Goal: Information Seeking & Learning: Learn about a topic

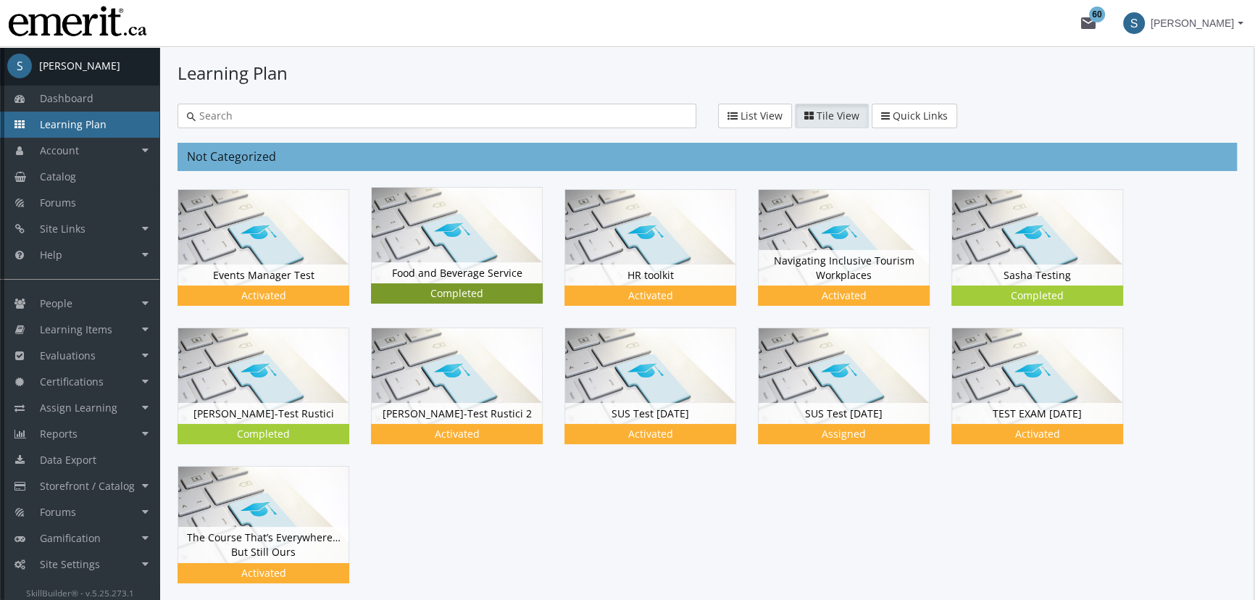
click at [489, 243] on img at bounding box center [457, 236] width 170 height 96
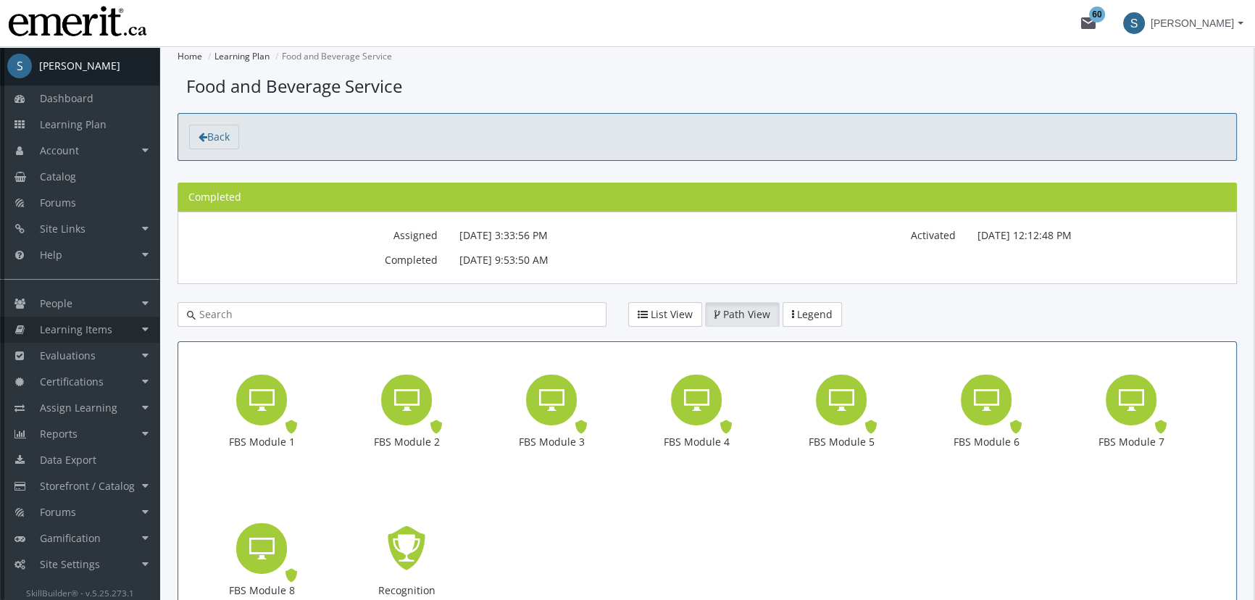
click at [80, 332] on span "Learning Items" at bounding box center [76, 329] width 72 height 14
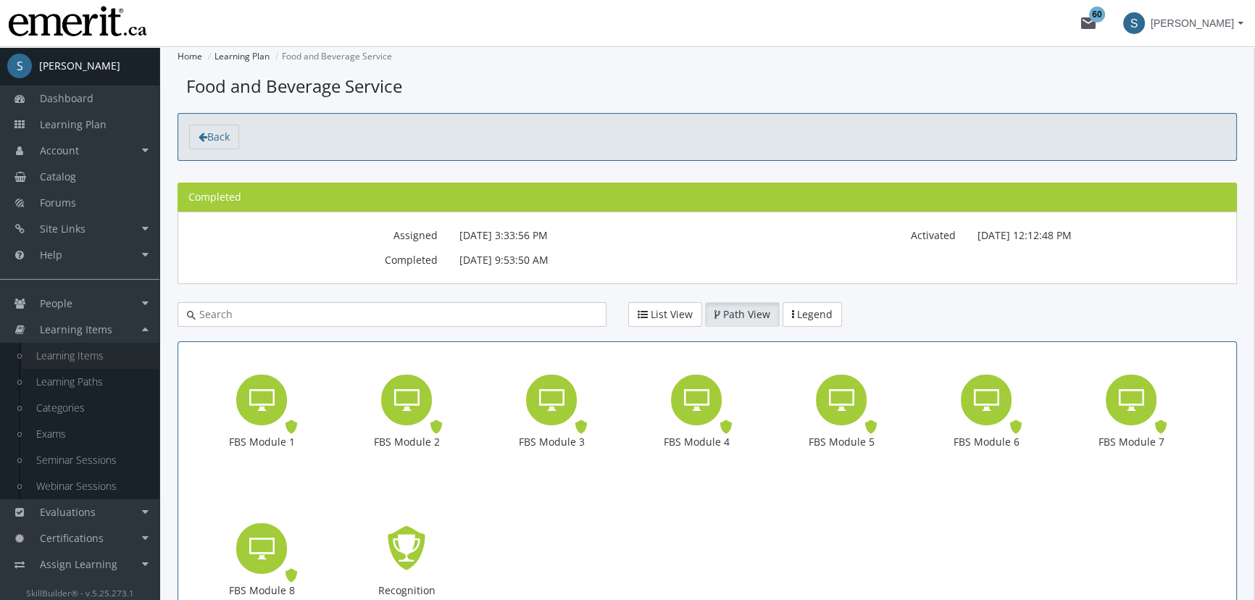
click at [83, 350] on link "Learning Items" at bounding box center [91, 356] width 138 height 26
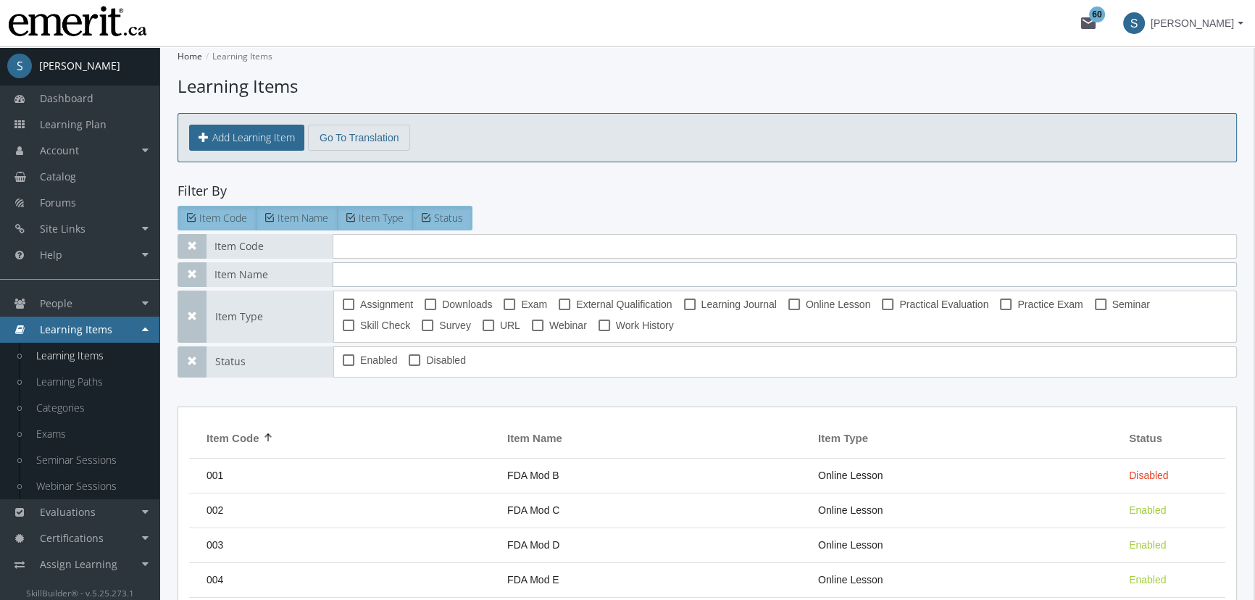
click at [388, 268] on input "text" at bounding box center [785, 274] width 904 height 25
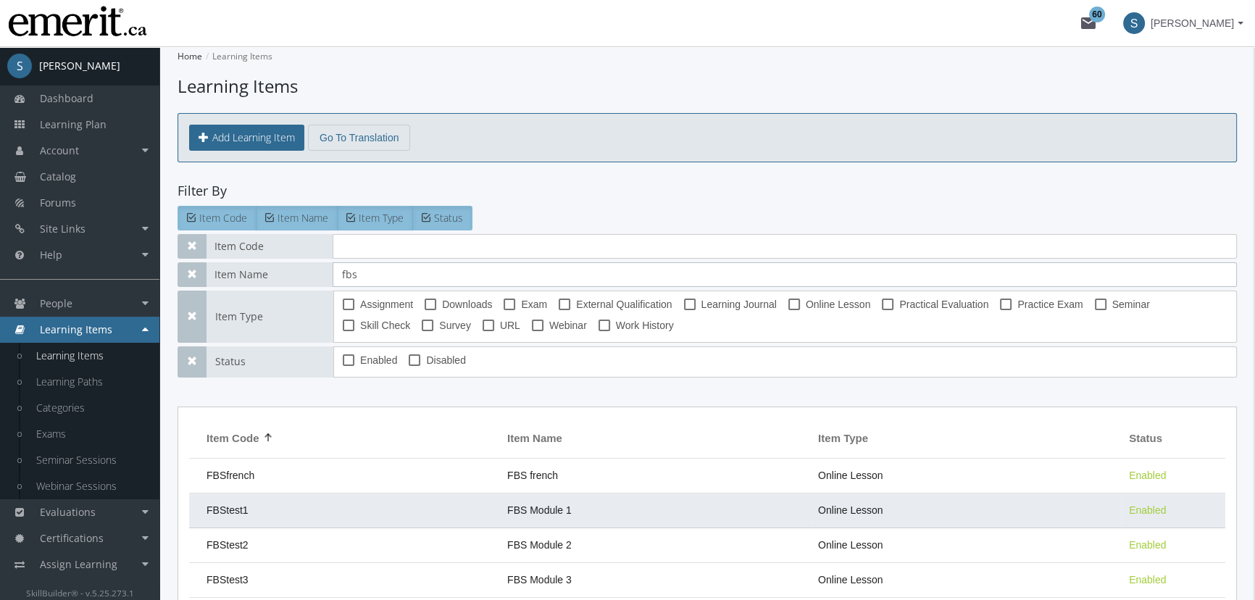
type input "fbs"
click at [435, 503] on td "FBStest1" at bounding box center [344, 510] width 311 height 35
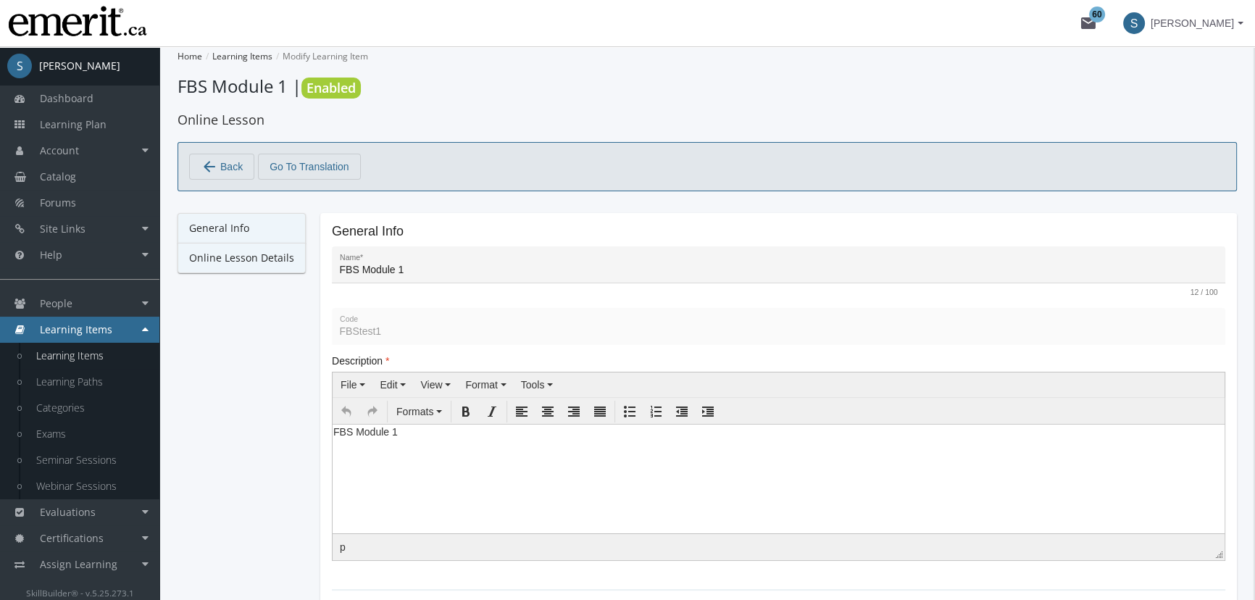
click at [241, 246] on link "Online Lesson Details" at bounding box center [242, 258] width 128 height 30
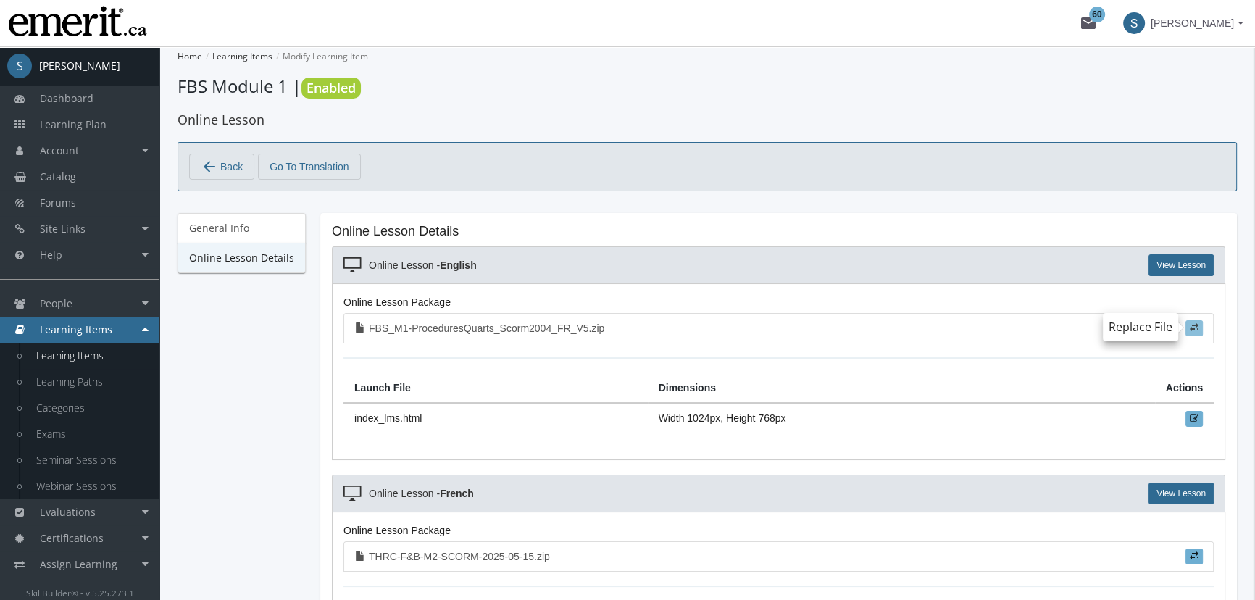
click at [1199, 325] on label at bounding box center [1194, 328] width 17 height 16
click at [0, 0] on input "file" at bounding box center [0, 0] width 0 height 0
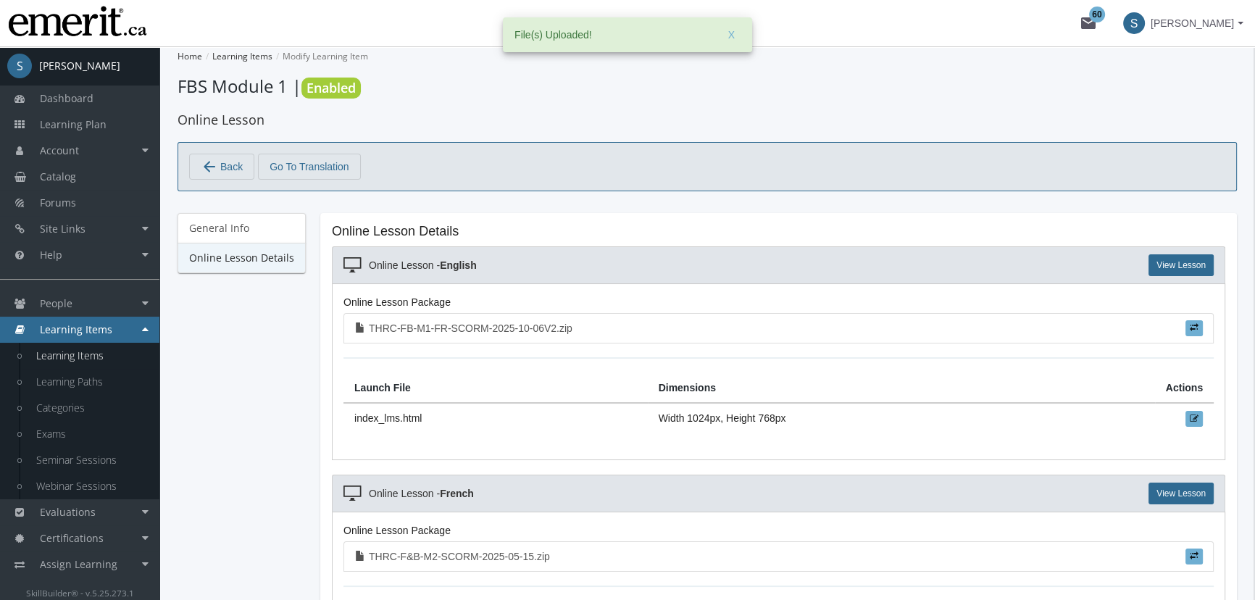
click at [209, 159] on mat-icon "arrow_back" at bounding box center [209, 166] width 17 height 17
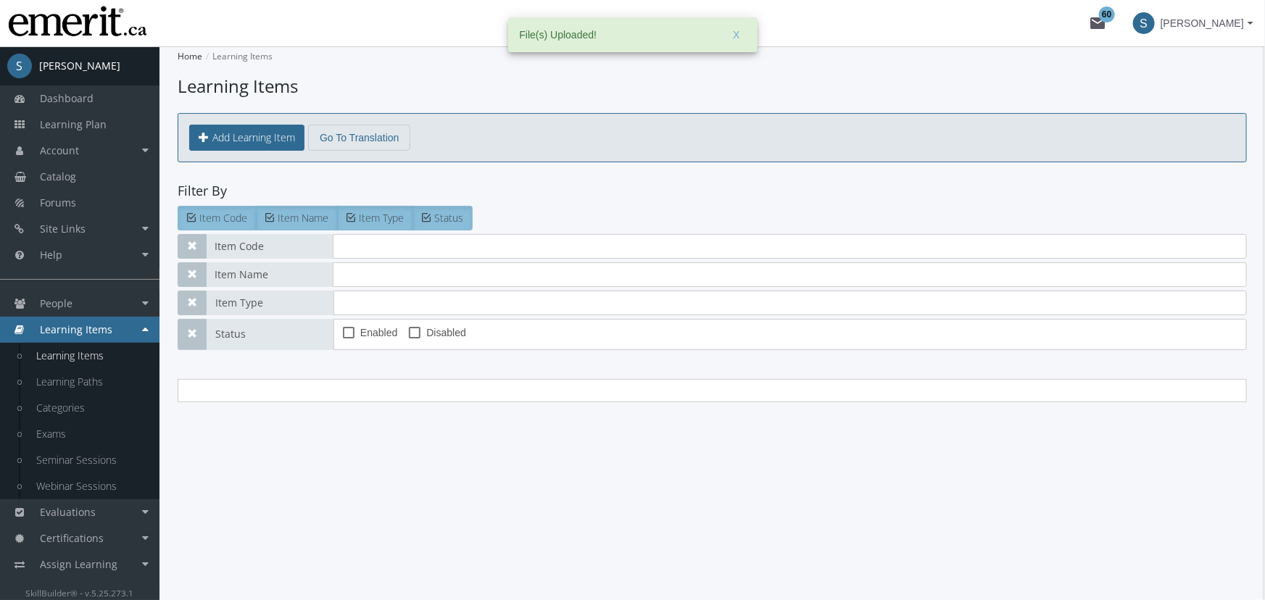
type input "fbs"
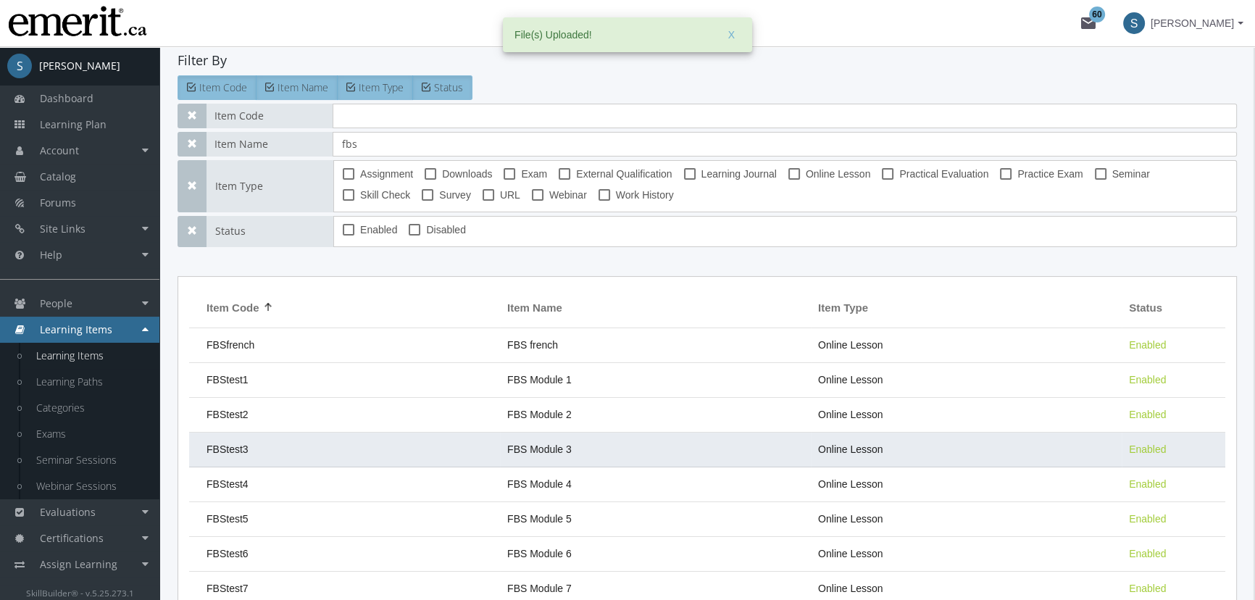
scroll to position [131, 0]
click at [333, 441] on td "FBStest3" at bounding box center [344, 449] width 311 height 35
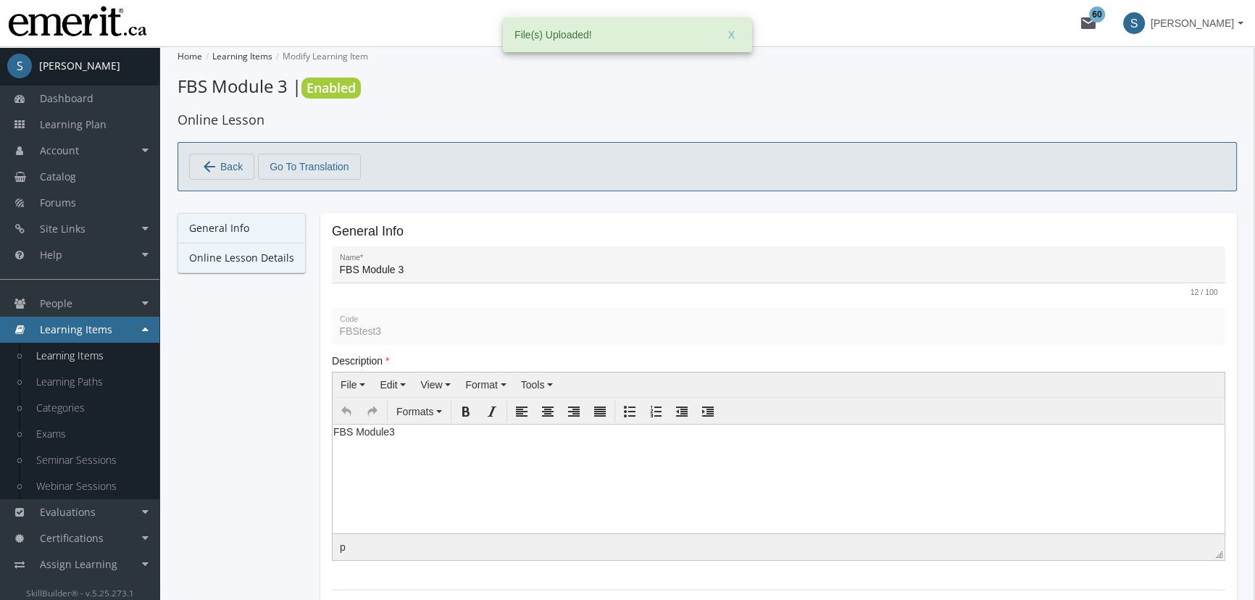
click at [246, 256] on link "Online Lesson Details" at bounding box center [242, 258] width 128 height 30
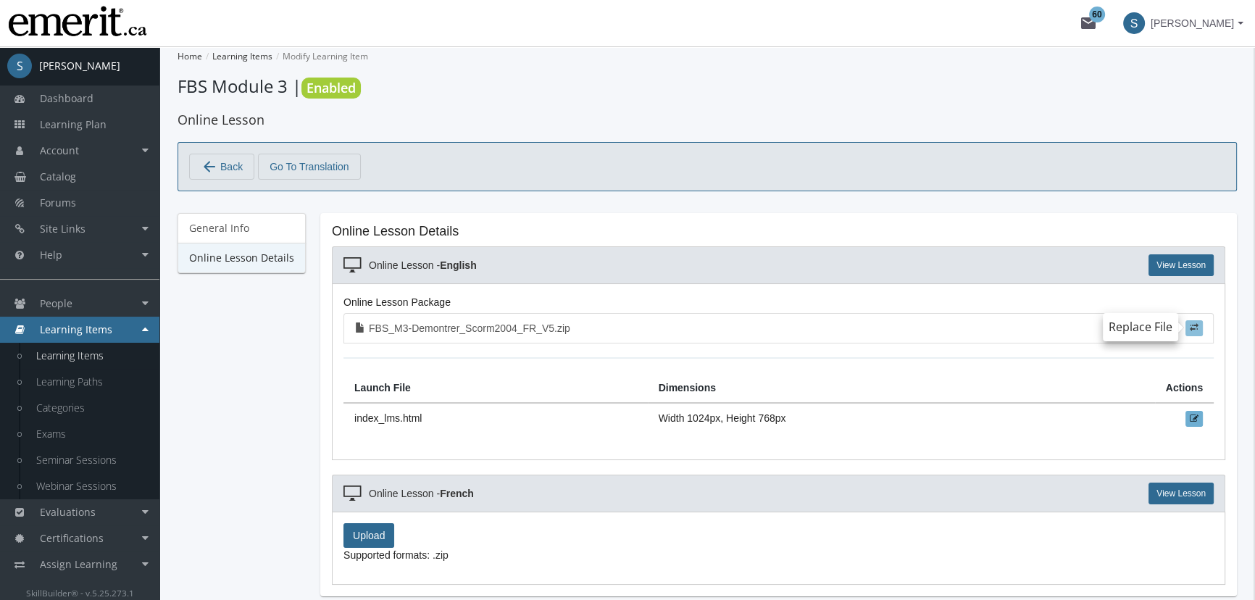
click at [1194, 329] on span at bounding box center [1194, 327] width 9 height 9
click at [0, 0] on input "file" at bounding box center [0, 0] width 0 height 0
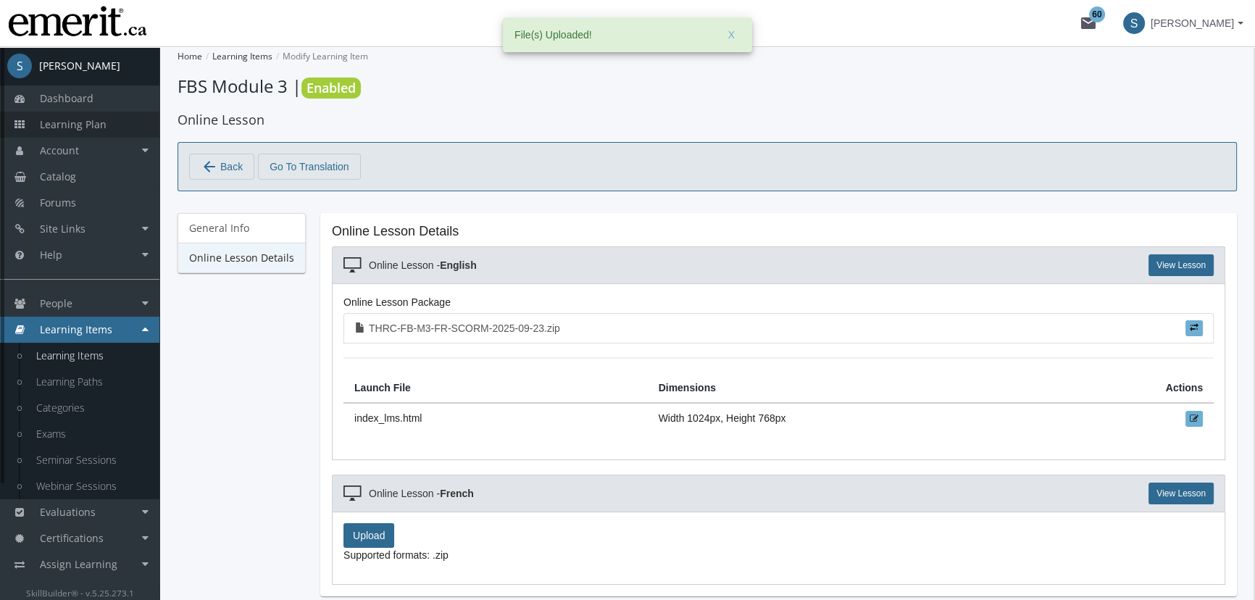
click at [88, 121] on span "Learning Plan" at bounding box center [73, 124] width 67 height 14
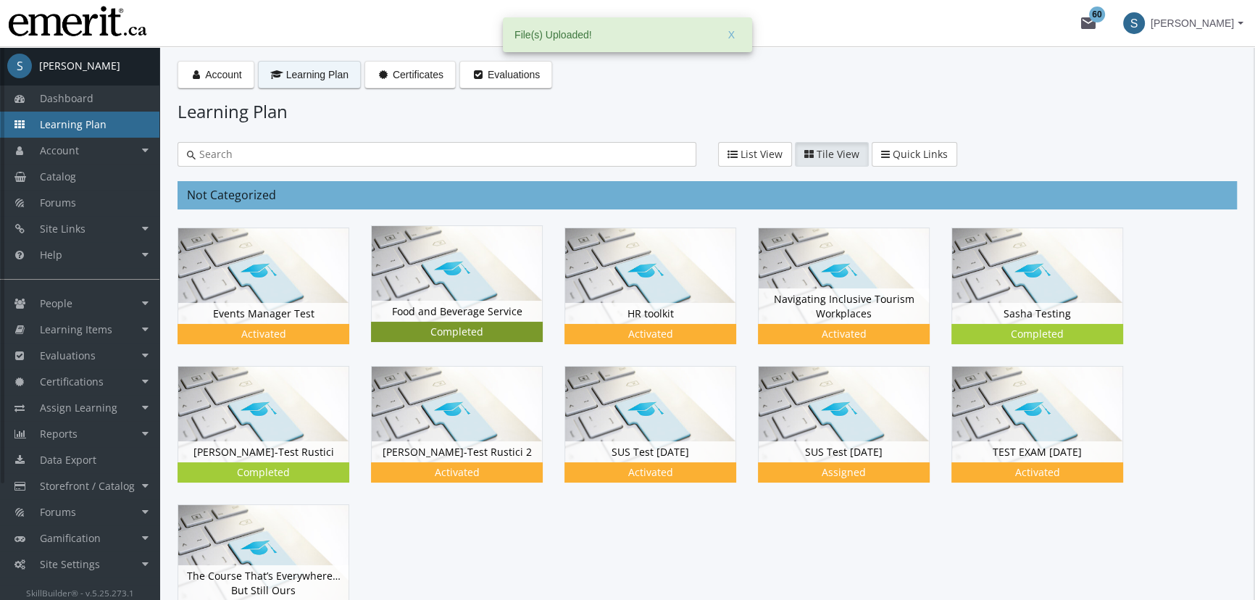
click at [444, 297] on img at bounding box center [457, 274] width 170 height 96
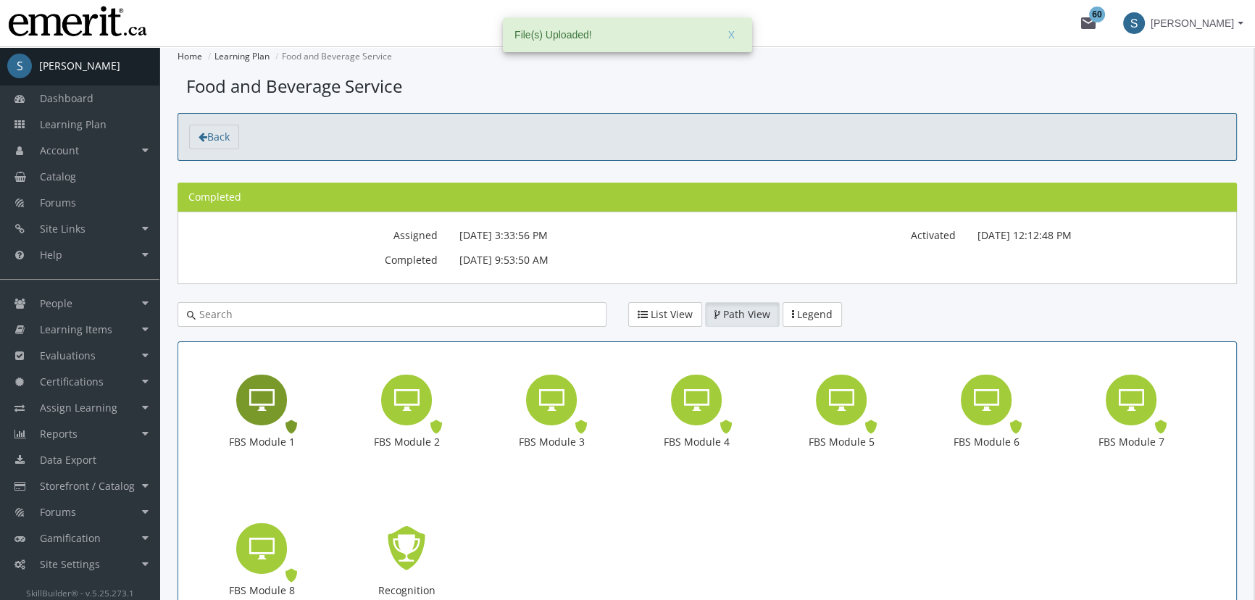
click at [249, 394] on icon "FBS Module 1" at bounding box center [261, 400] width 25 height 29
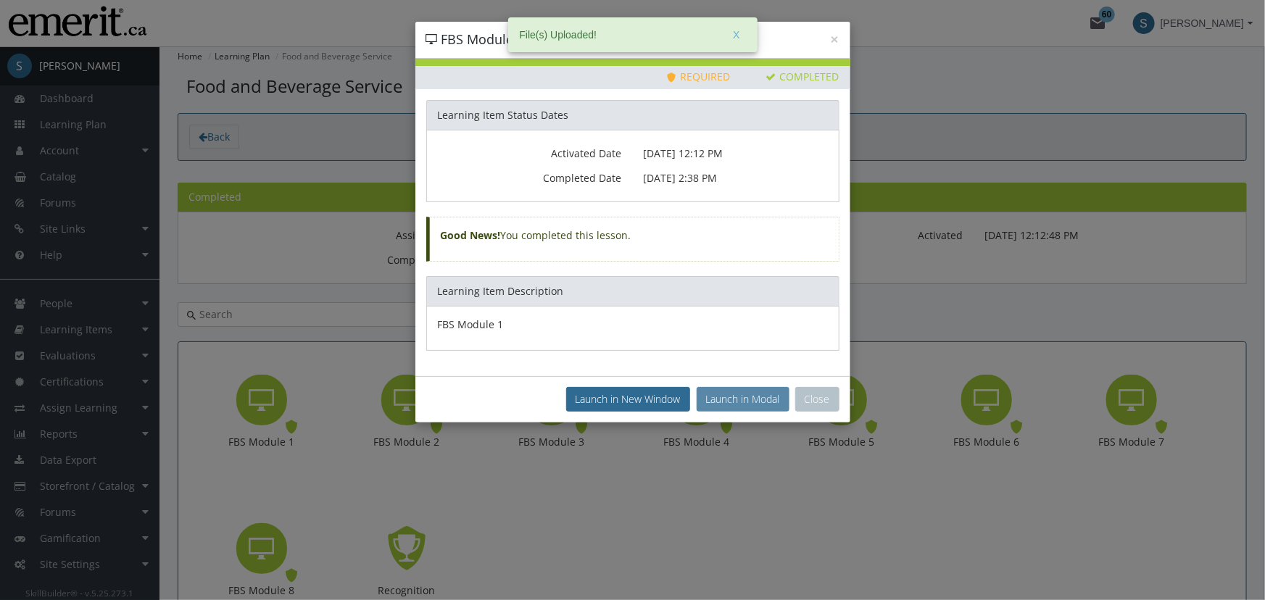
click at [724, 399] on button "Launch in Modal" at bounding box center [742, 399] width 93 height 25
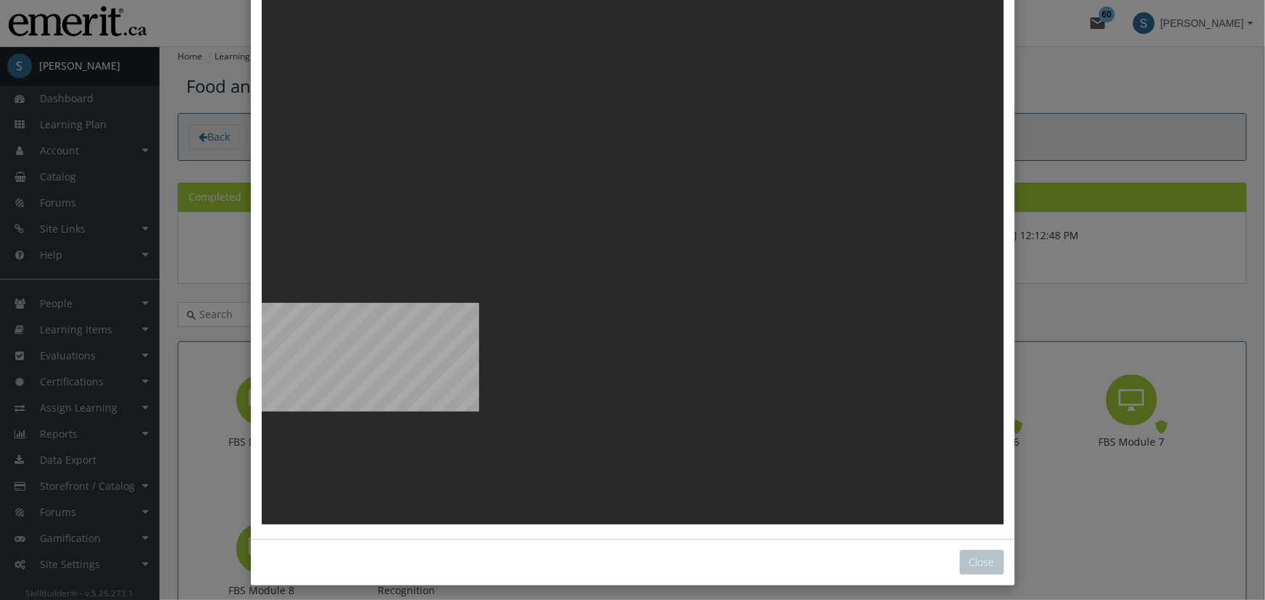
scroll to position [72, 0]
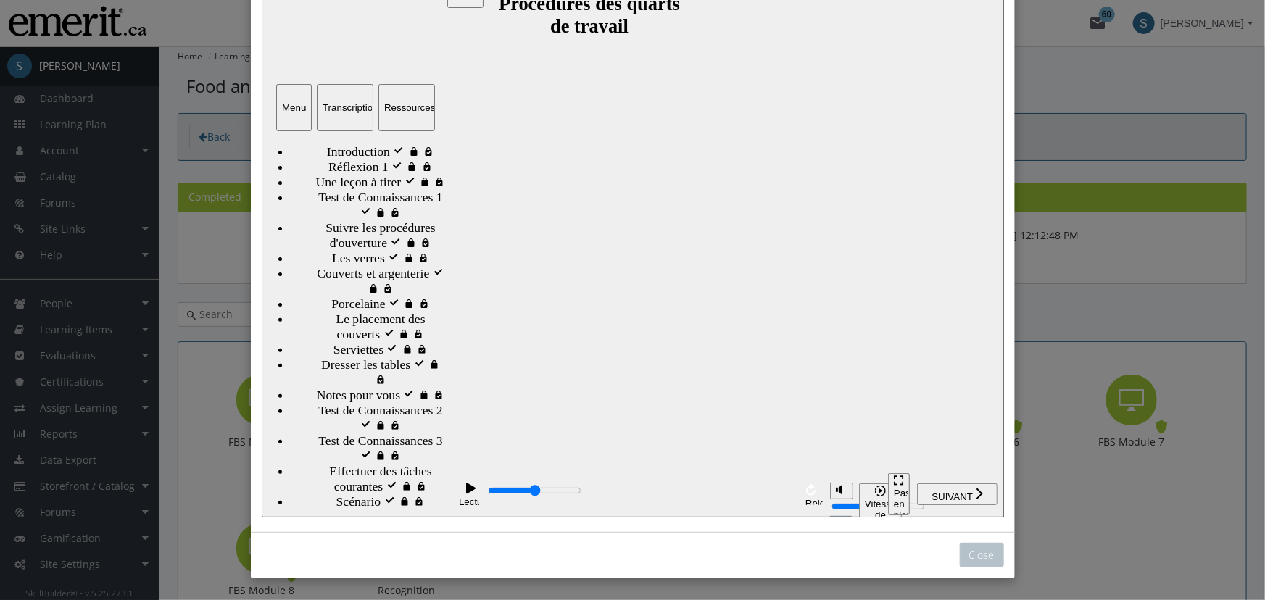
drag, startPoint x: 625, startPoint y: 475, endPoint x: 625, endPoint y: 483, distance: 8.0
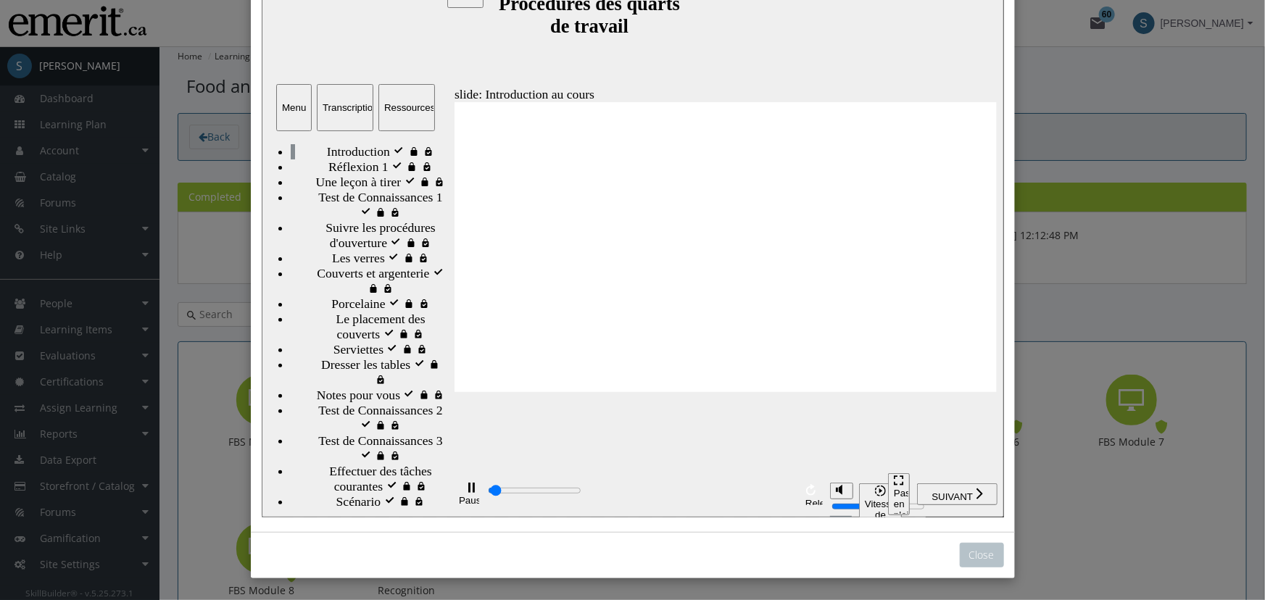
click at [400, 106] on div "Ressources" at bounding box center [405, 108] width 45 height 11
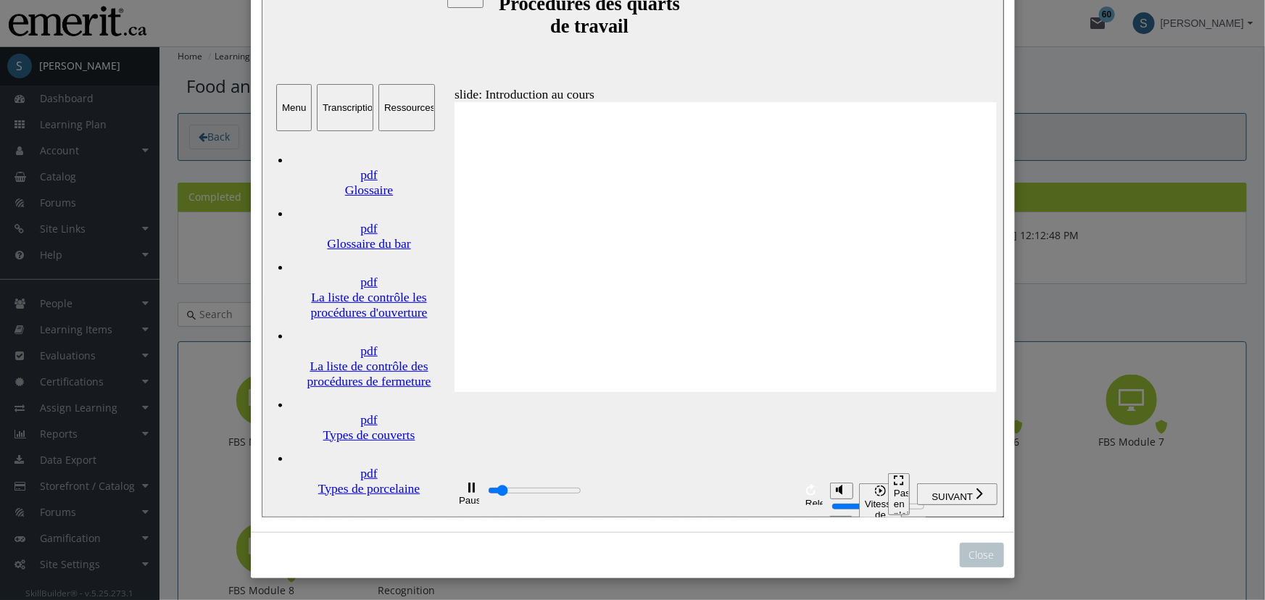
click at [374, 291] on div "La liste de contrôle les procédures d'ouverture" at bounding box center [368, 306] width 157 height 30
click at [360, 359] on div "La liste de contrôle des procédures de fermeture" at bounding box center [368, 374] width 157 height 30
click at [281, 104] on div "Menu" at bounding box center [293, 108] width 24 height 11
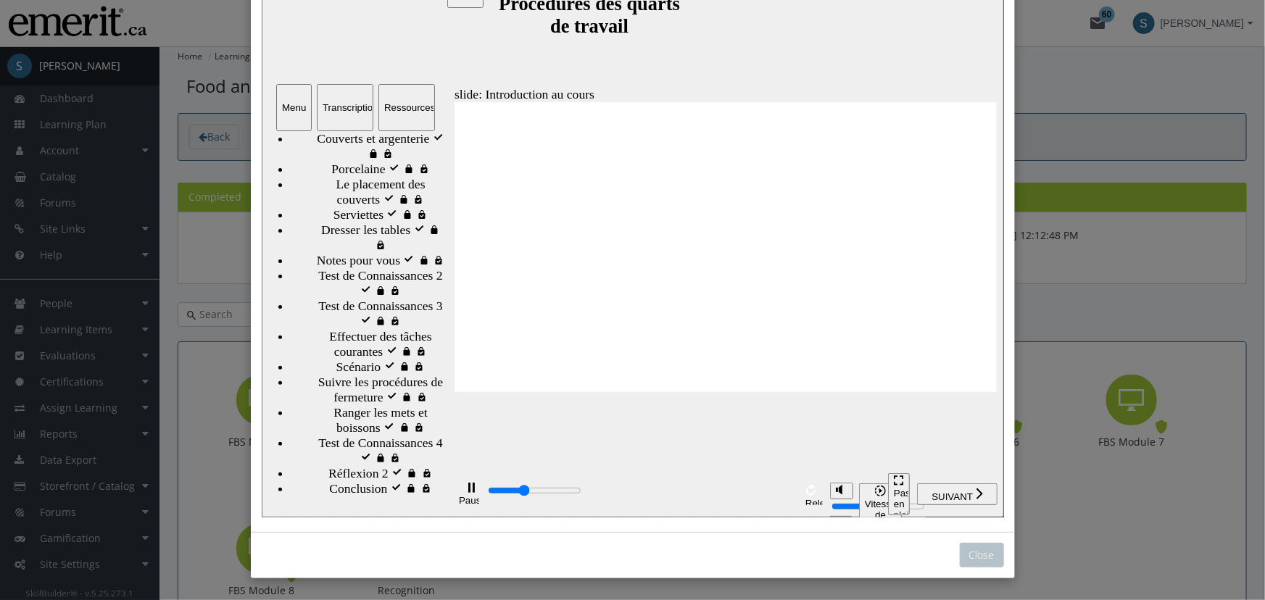
scroll to position [219, 0]
click at [357, 269] on span "Notes pour vous" at bounding box center [357, 261] width 83 height 15
click at [601, 489] on div "playback controls" at bounding box center [606, 492] width 241 height 17
click at [654, 486] on div "playback controls" at bounding box center [606, 495] width 241 height 22
click at [712, 500] on div "playback controls" at bounding box center [606, 492] width 241 height 17
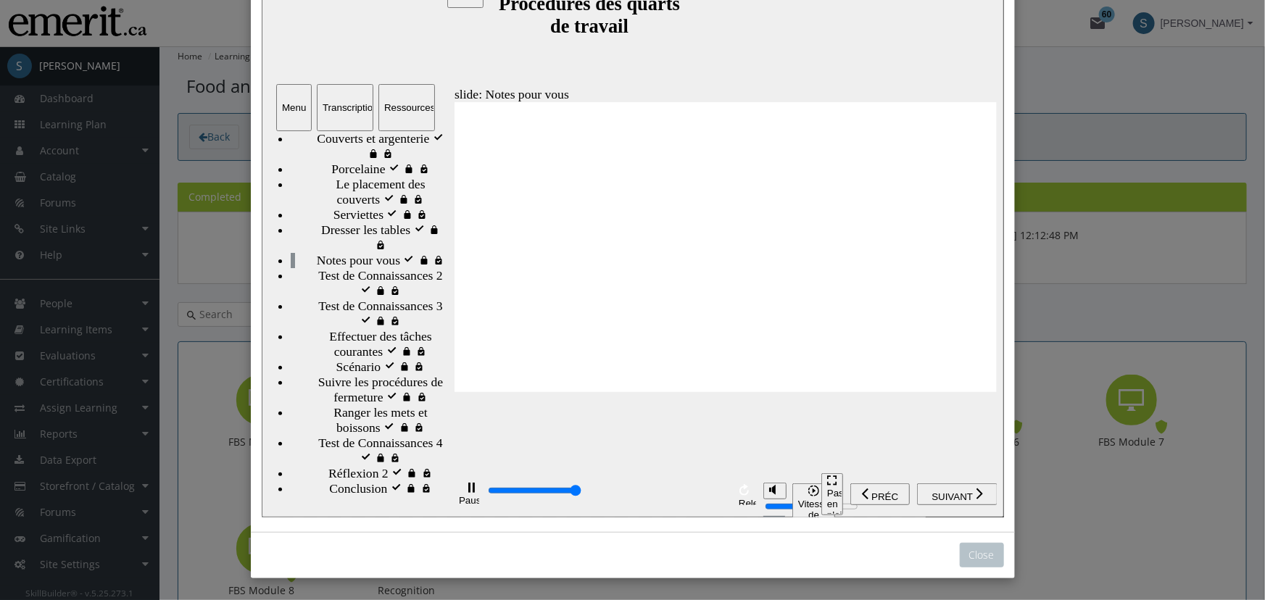
type input "41000"
click at [1041, 123] on div "Close" at bounding box center [632, 300] width 1265 height 600
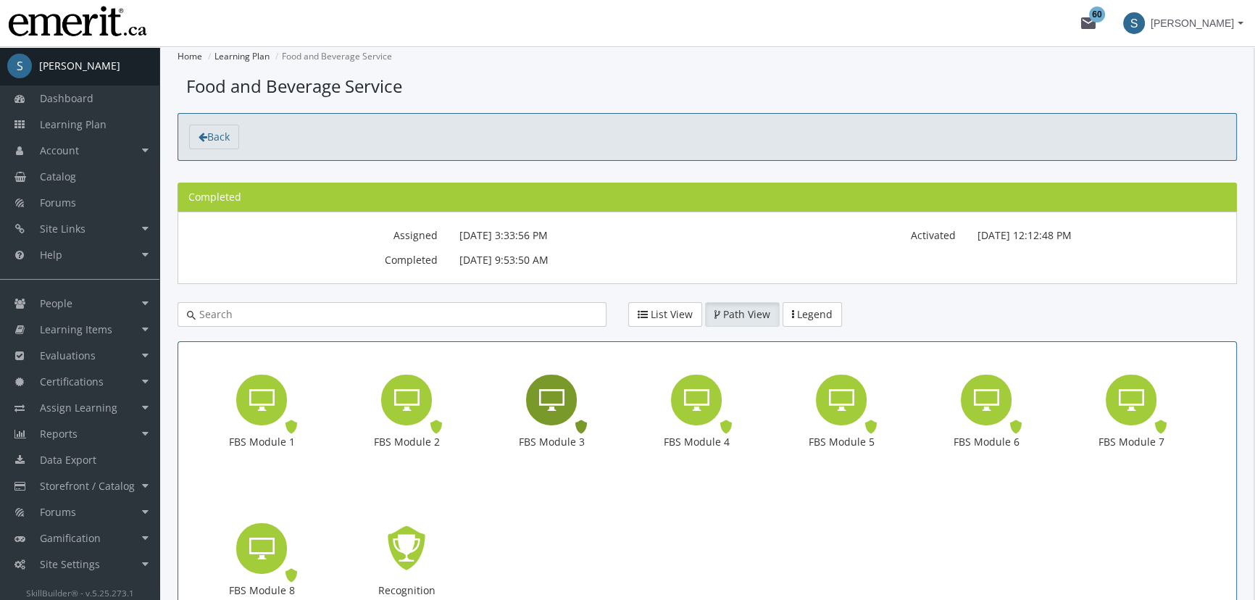
click at [539, 409] on icon "FBS Module 3" at bounding box center [551, 400] width 25 height 29
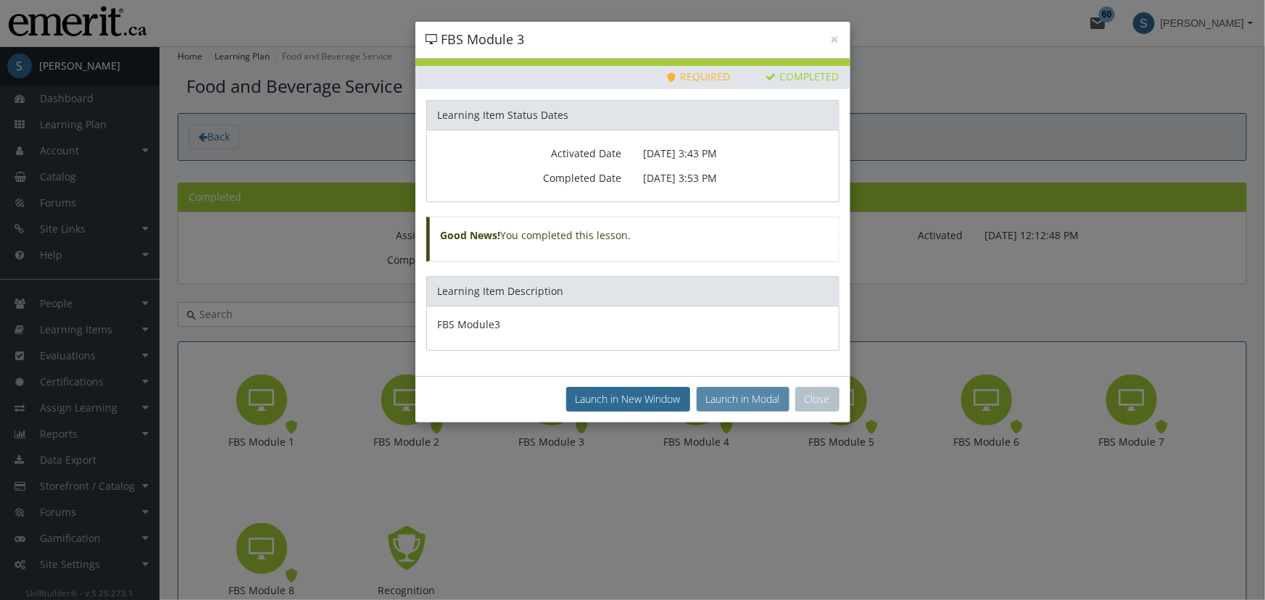
click at [746, 401] on button "Launch in Modal" at bounding box center [742, 399] width 93 height 25
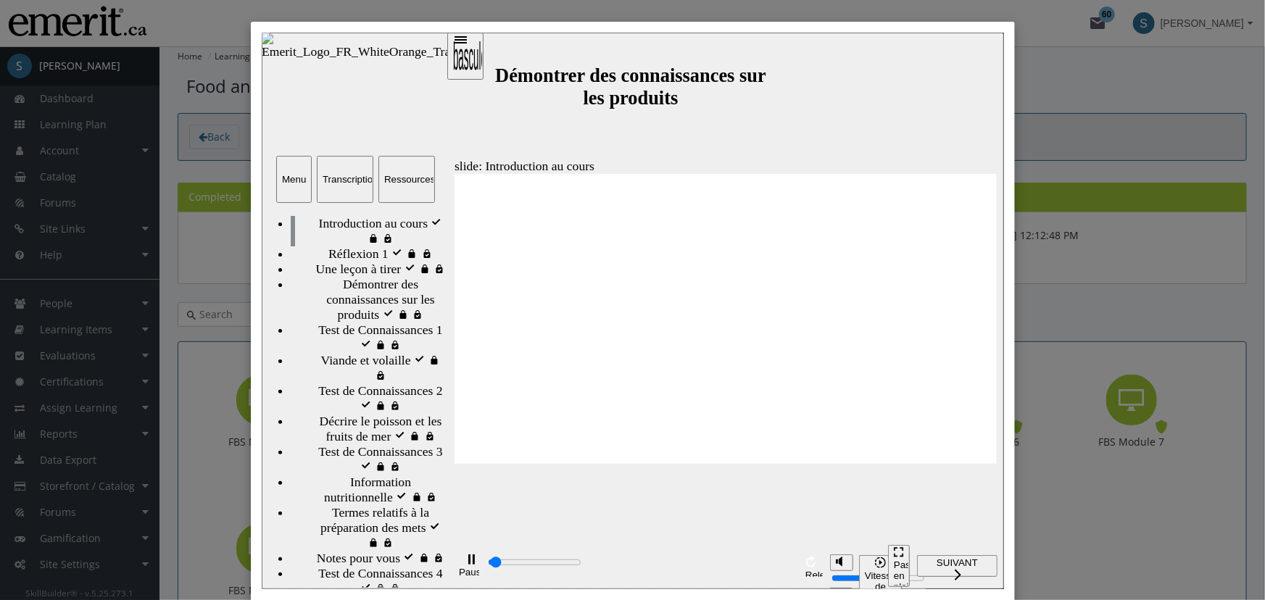
click at [393, 180] on div "Ressources" at bounding box center [405, 178] width 45 height 11
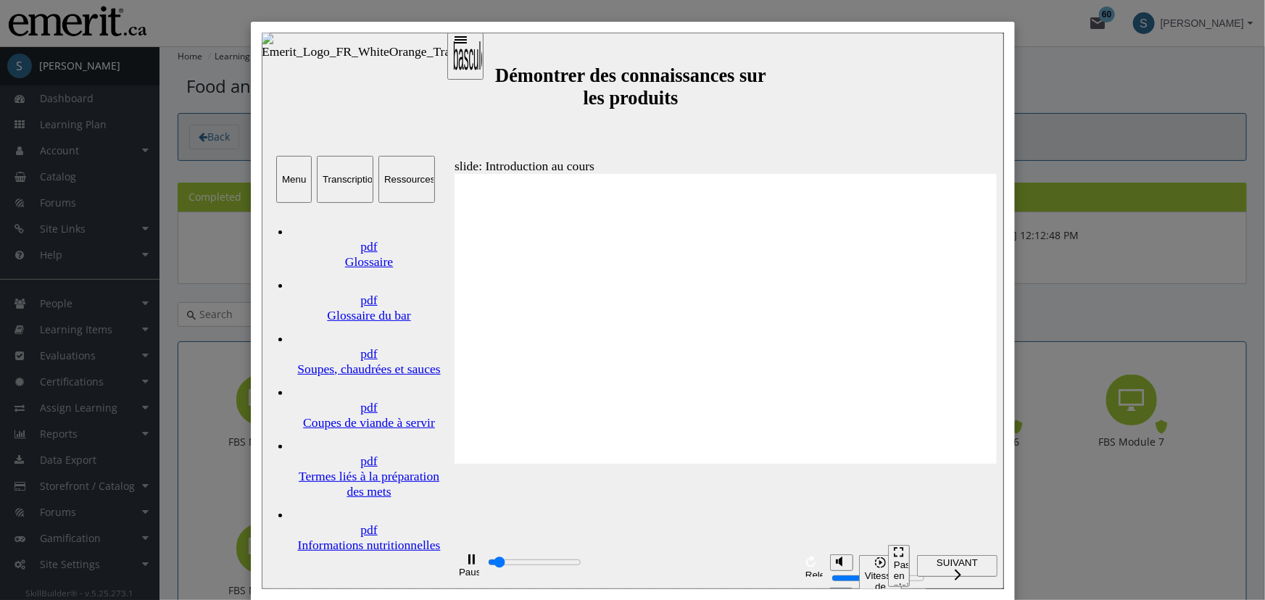
click at [383, 468] on div "Termes liés à la préparation des mets" at bounding box center [368, 483] width 157 height 30
click at [374, 415] on div "Coupes de viande à servir" at bounding box center [368, 422] width 157 height 15
drag, startPoint x: 283, startPoint y: 175, endPoint x: 291, endPoint y: 198, distance: 24.8
click at [283, 175] on div "Menu" at bounding box center [293, 178] width 24 height 11
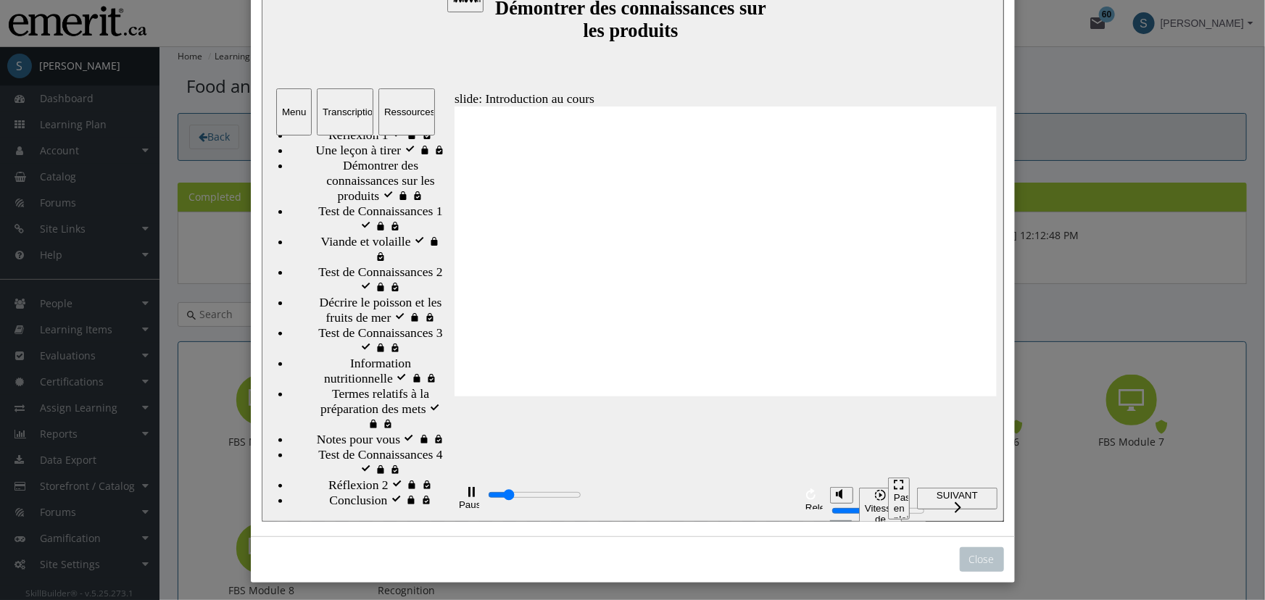
scroll to position [72, 0]
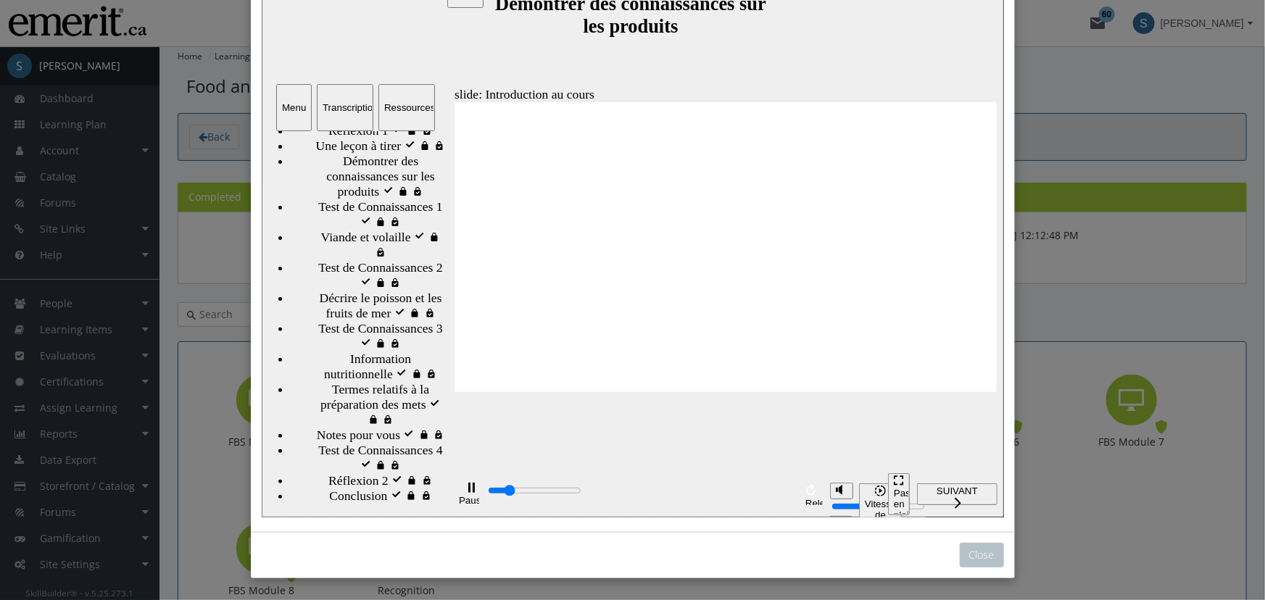
click at [368, 428] on span "Notes pour vous" at bounding box center [357, 435] width 83 height 15
click at [708, 487] on div "playback controls" at bounding box center [606, 495] width 241 height 22
type input "18200"
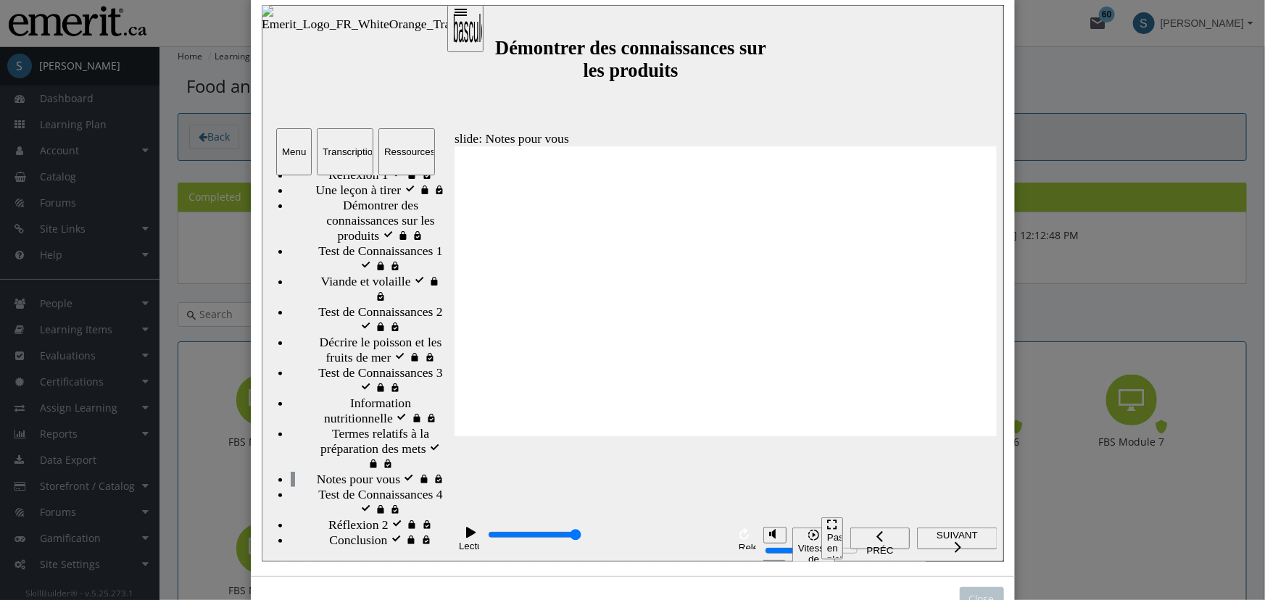
click at [1109, 105] on div "Close" at bounding box center [632, 300] width 1265 height 600
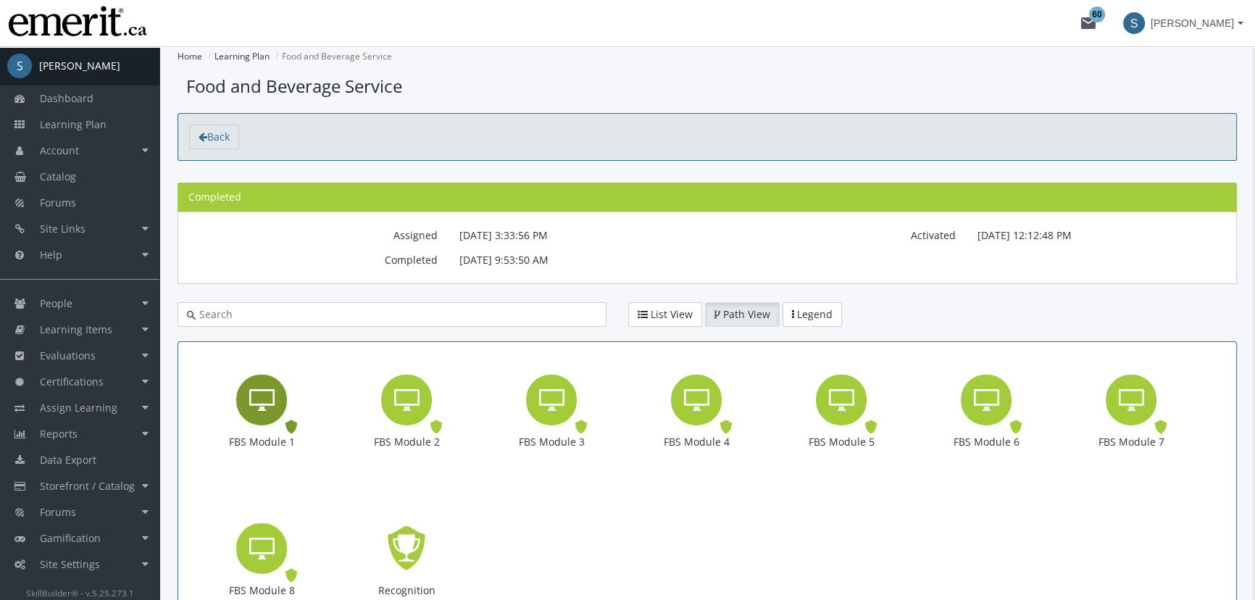
click at [270, 404] on icon "FBS Module 1" at bounding box center [261, 400] width 25 height 29
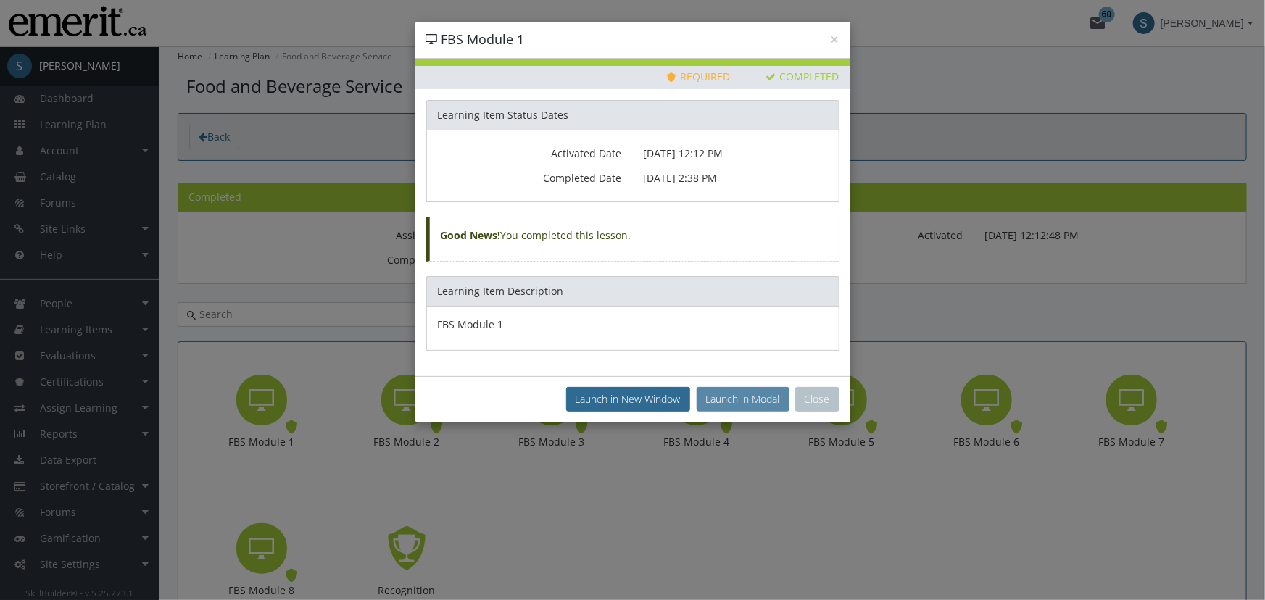
click at [748, 393] on button "Launch in Modal" at bounding box center [742, 399] width 93 height 25
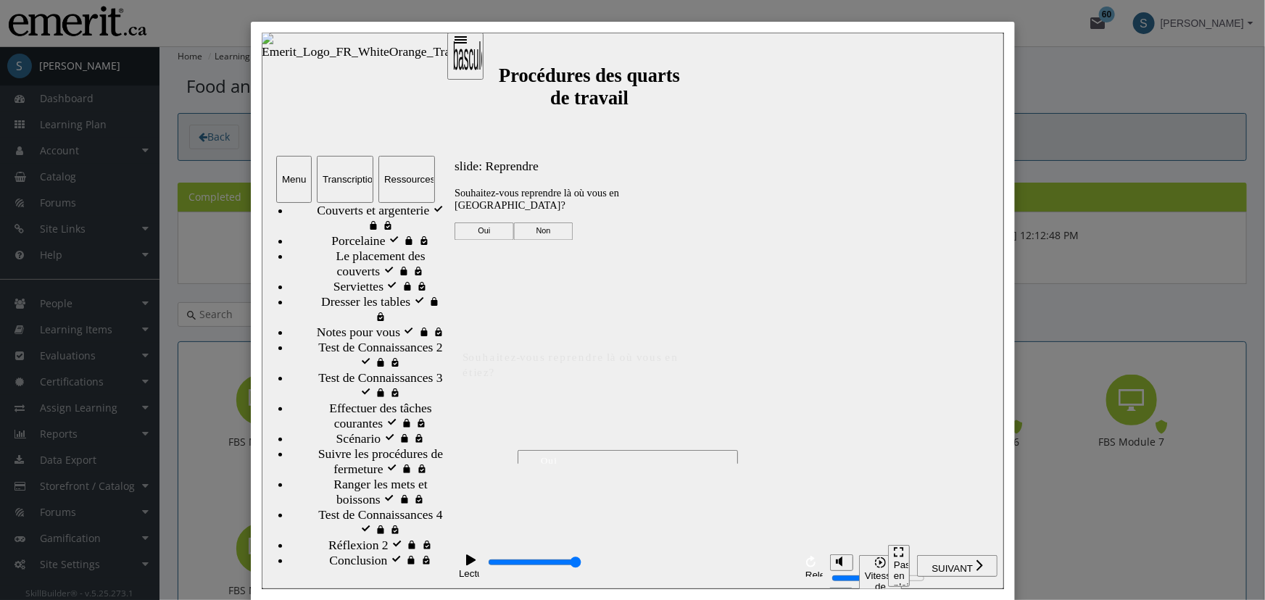
scroll to position [247, 0]
click at [367, 339] on span "Notes pour vous visité" at bounding box center [373, 331] width 114 height 15
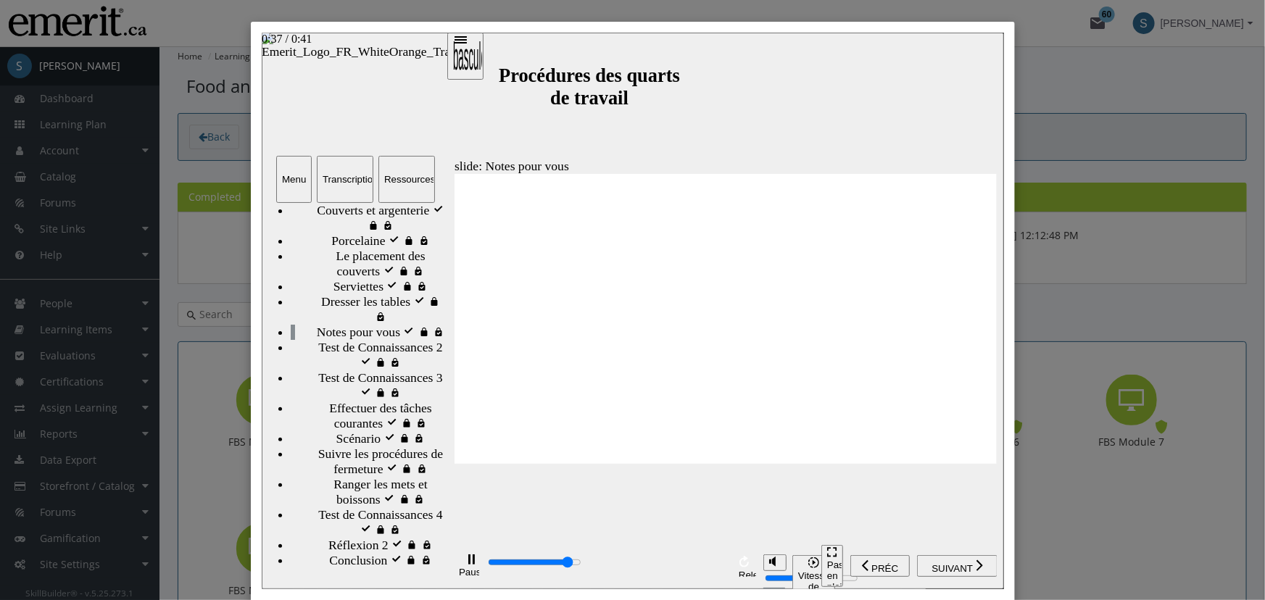
click at [704, 568] on div "playback controls" at bounding box center [606, 562] width 241 height 17
click at [383, 183] on div "Ressources" at bounding box center [405, 178] width 45 height 11
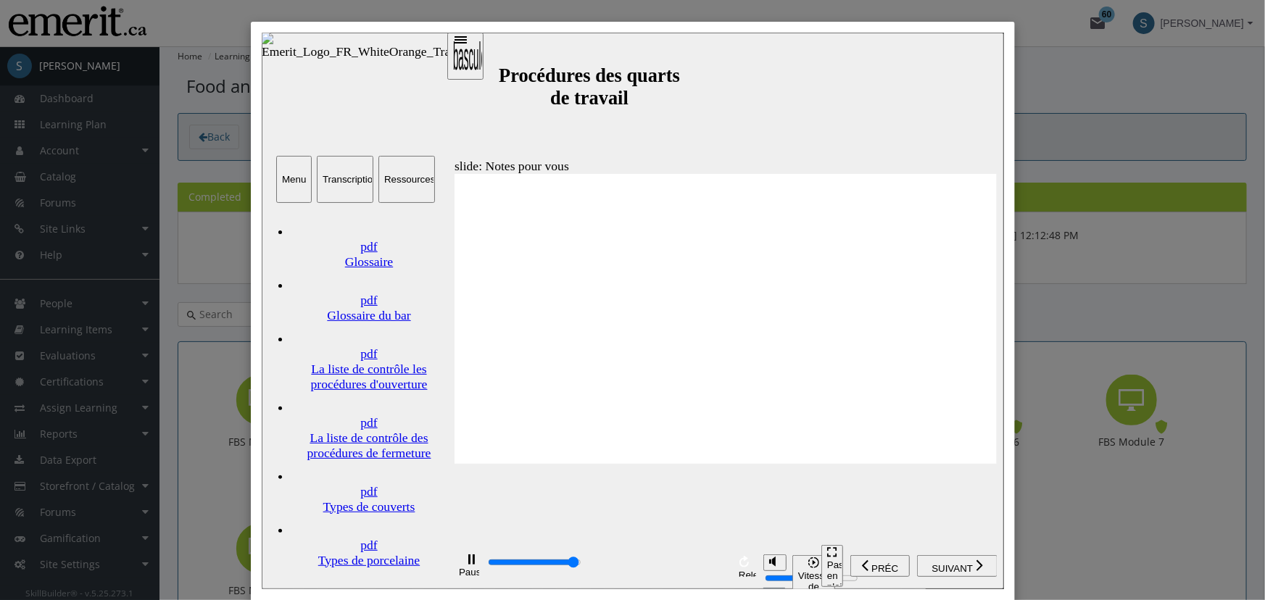
scroll to position [18, 0]
type input "41000"
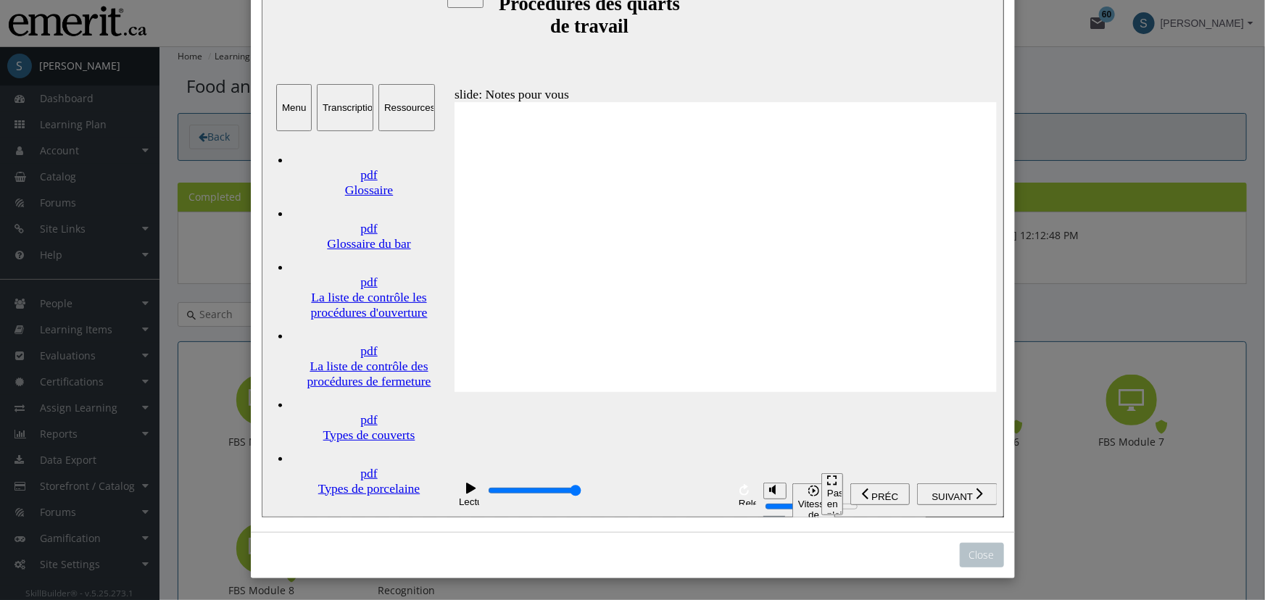
scroll to position [0, 0]
click at [305, 104] on div "Menu" at bounding box center [293, 108] width 24 height 11
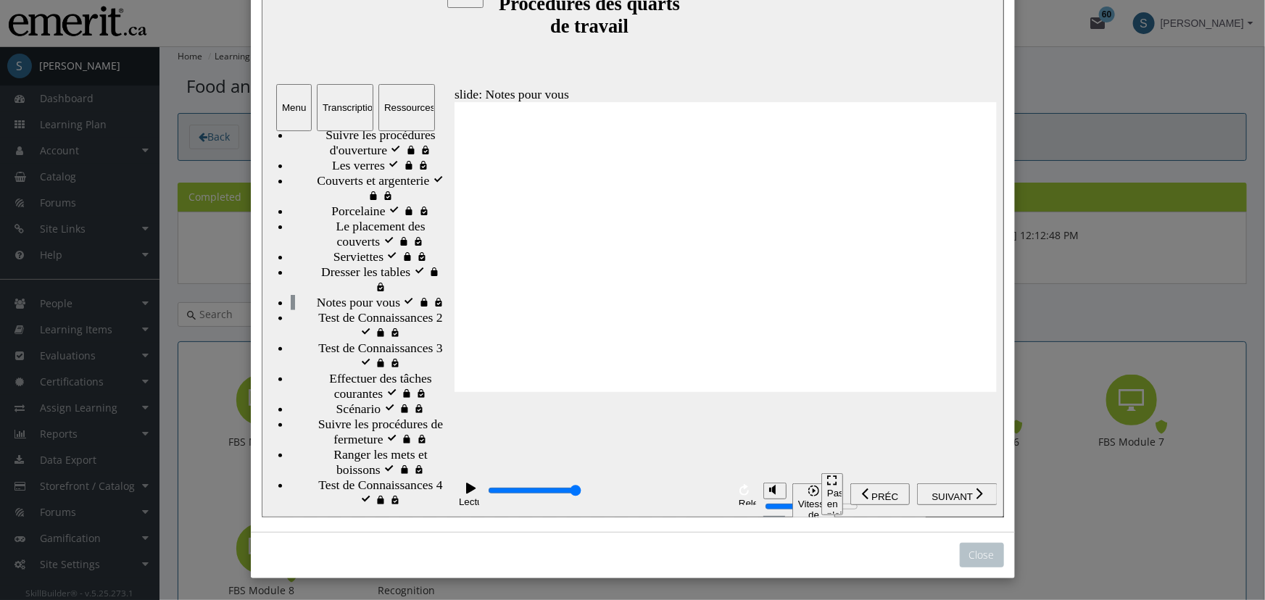
scroll to position [28, 0]
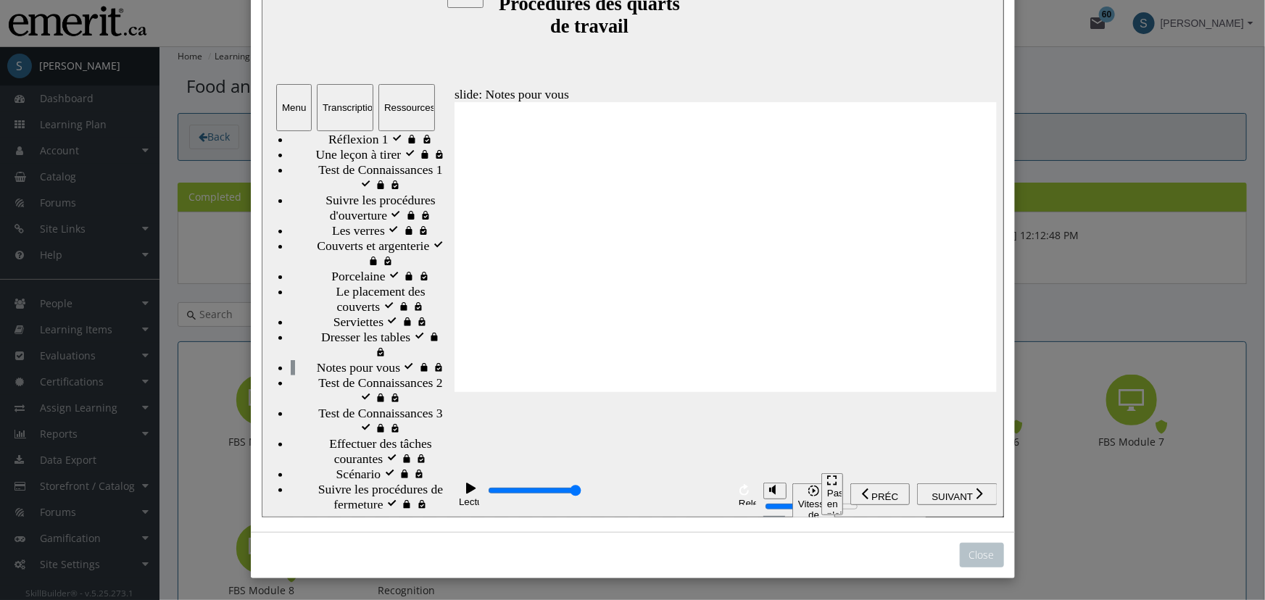
click at [383, 110] on div "Ressources" at bounding box center [405, 108] width 45 height 11
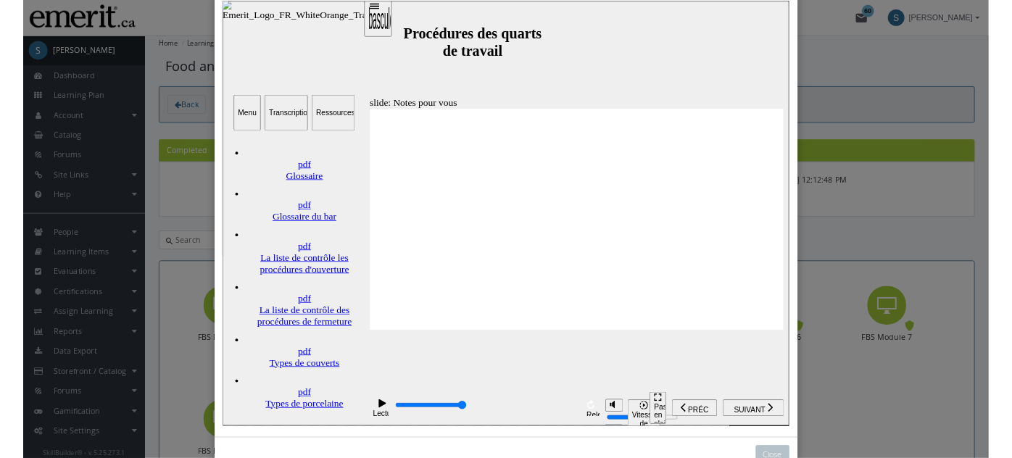
scroll to position [0, 0]
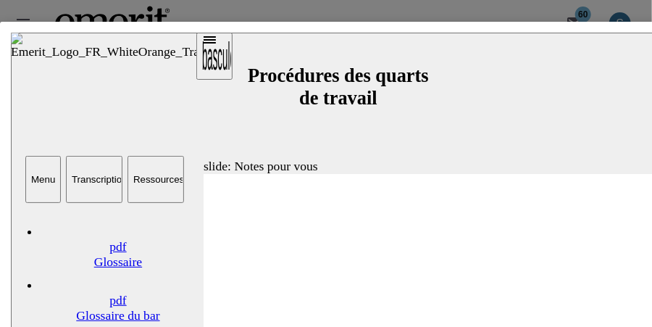
drag, startPoint x: 303, startPoint y: 266, endPoint x: 479, endPoint y: 68, distance: 264.9
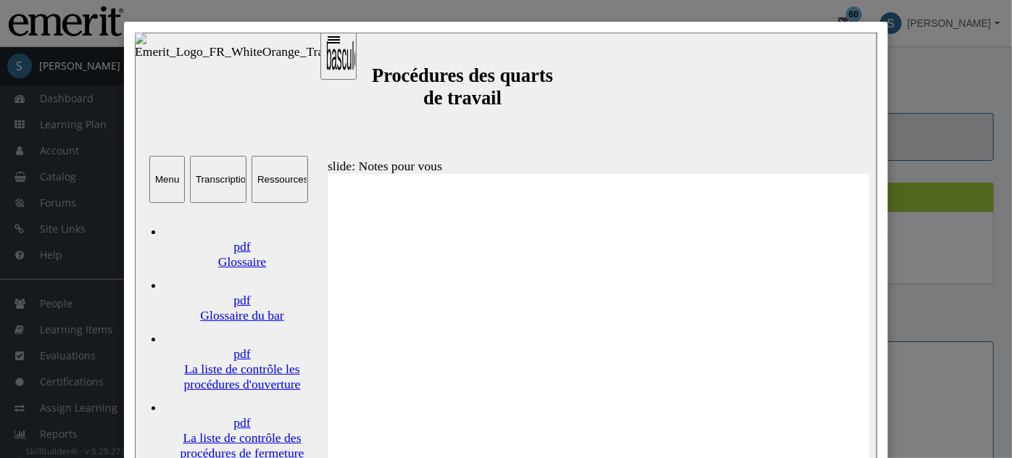
drag, startPoint x: 384, startPoint y: 251, endPoint x: 552, endPoint y: 268, distance: 169.0
click at [286, 361] on div "La liste de contrôle les procédures d'ouverture" at bounding box center [241, 376] width 157 height 30
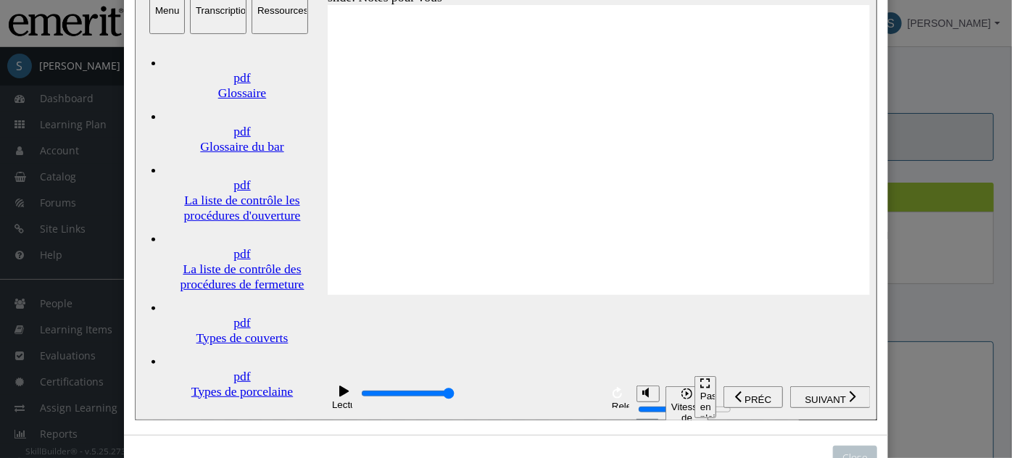
scroll to position [18, 0]
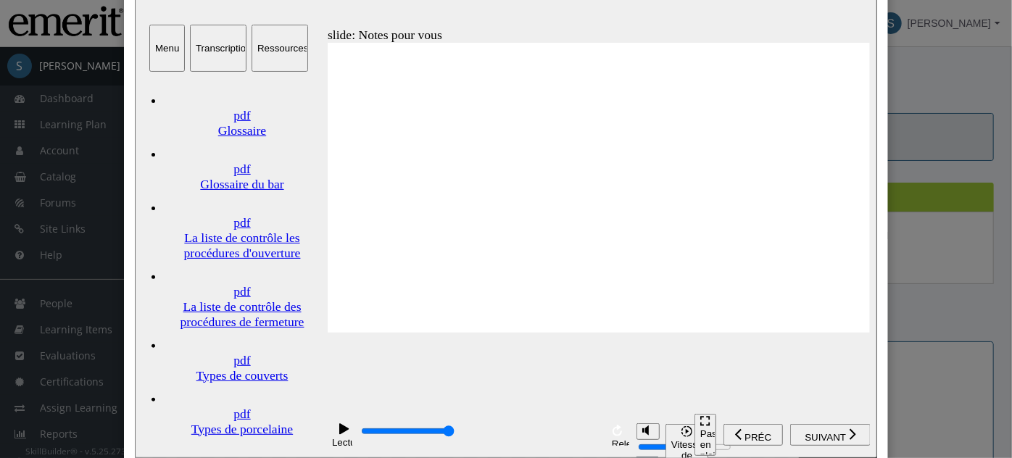
scroll to position [212, 0]
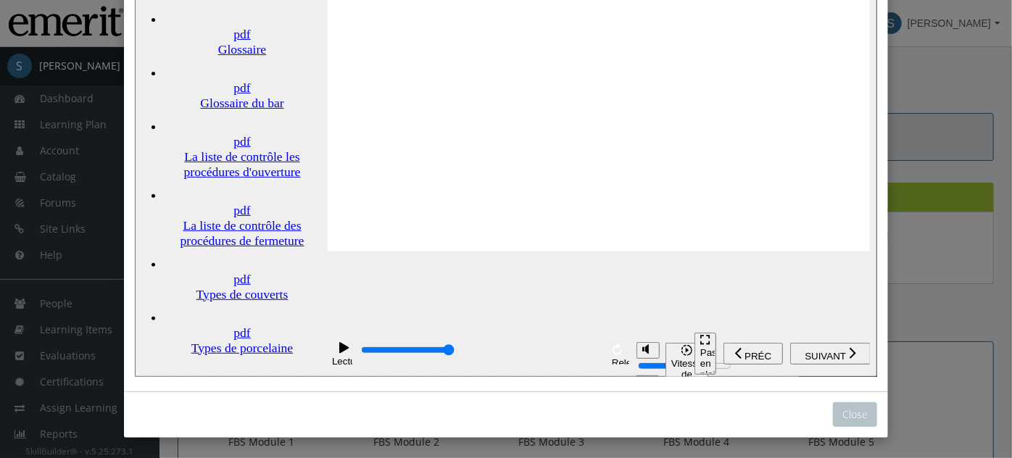
click at [946, 303] on div "Close" at bounding box center [506, 229] width 1012 height 458
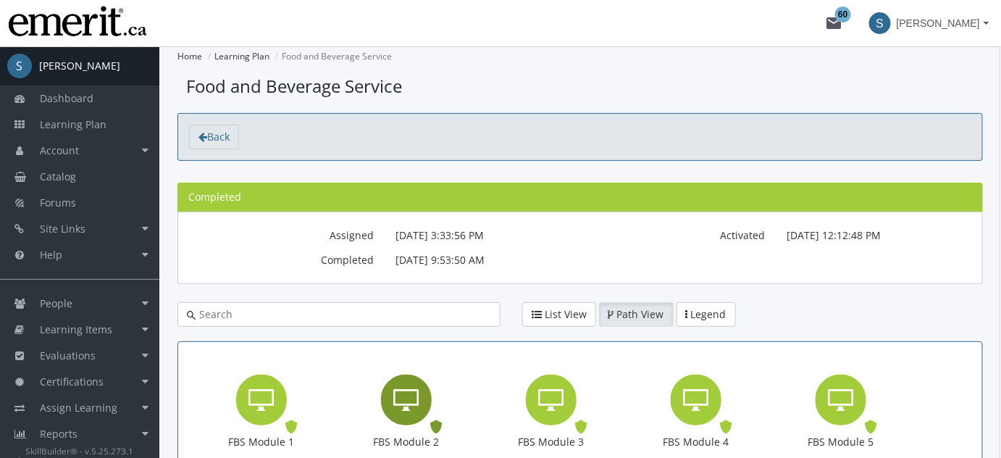
click at [425, 393] on div "FBS Module 2" at bounding box center [426, 399] width 7 height 17
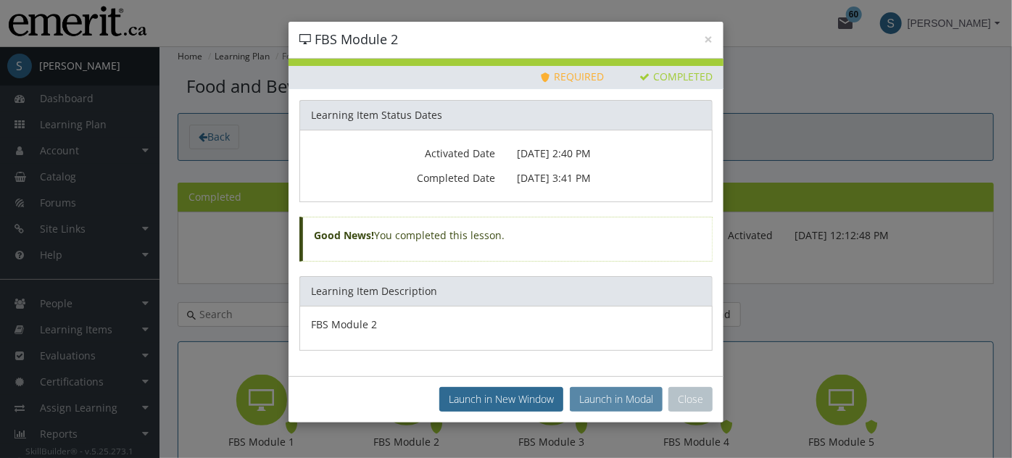
click at [621, 404] on button "Launch in Modal" at bounding box center [616, 399] width 93 height 25
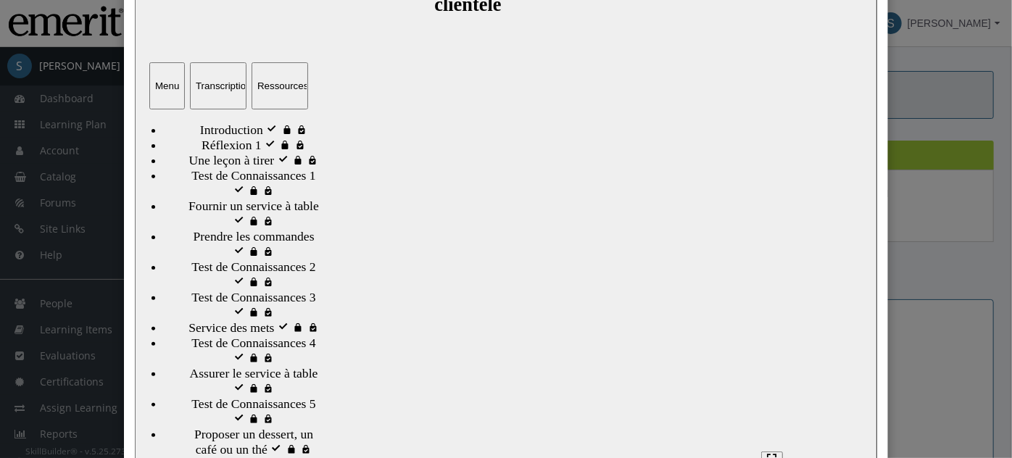
scroll to position [212, 0]
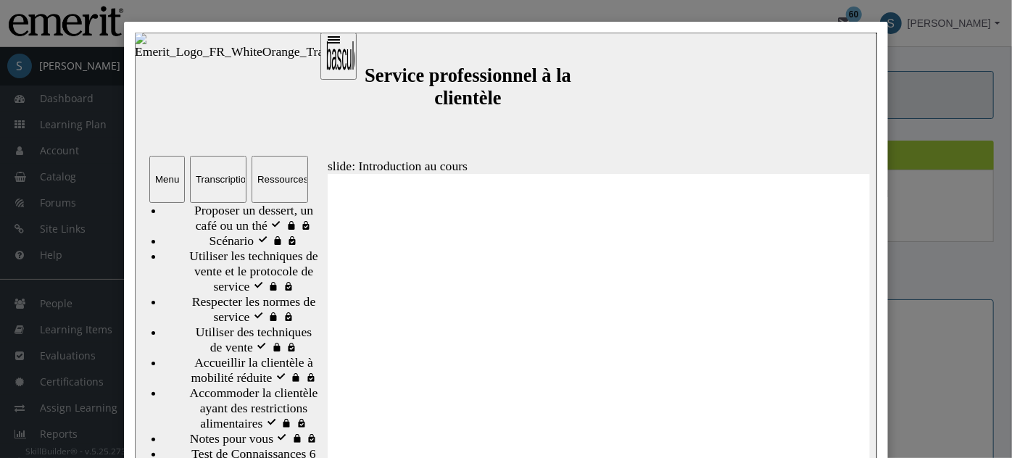
scroll to position [734, 0]
click at [238, 430] on span "Notes pour vous" at bounding box center [230, 437] width 83 height 15
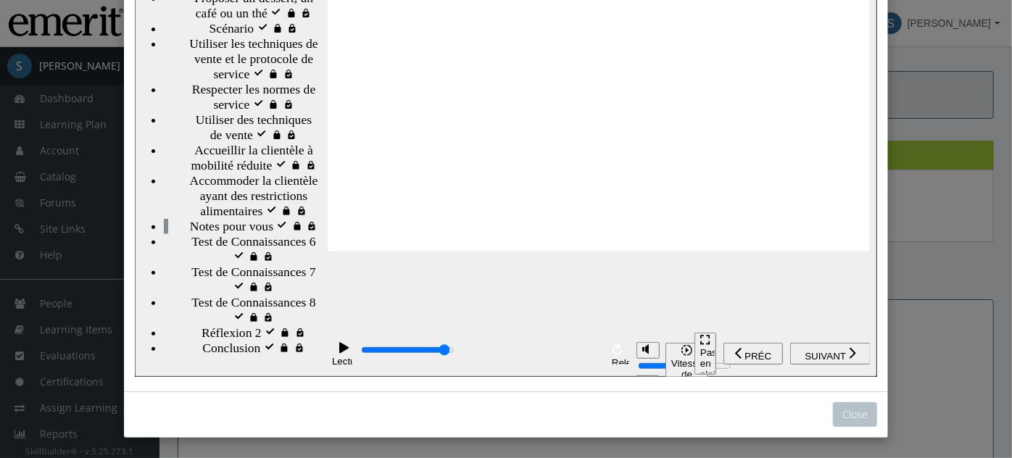
click at [587, 355] on div "playback controls" at bounding box center [479, 351] width 241 height 17
click at [595, 355] on div "playback controls" at bounding box center [479, 351] width 241 height 17
type input "24500"
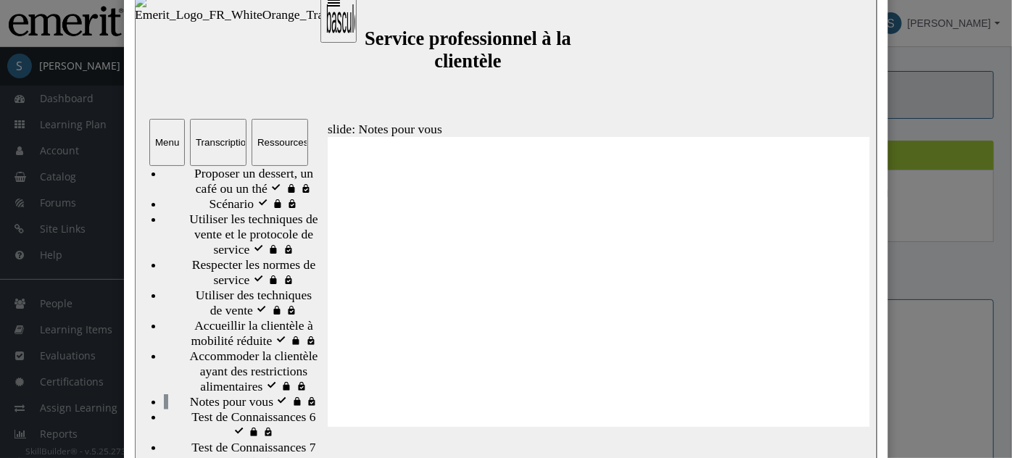
scroll to position [559, 0]
click at [276, 137] on div "Ressources" at bounding box center [279, 142] width 45 height 11
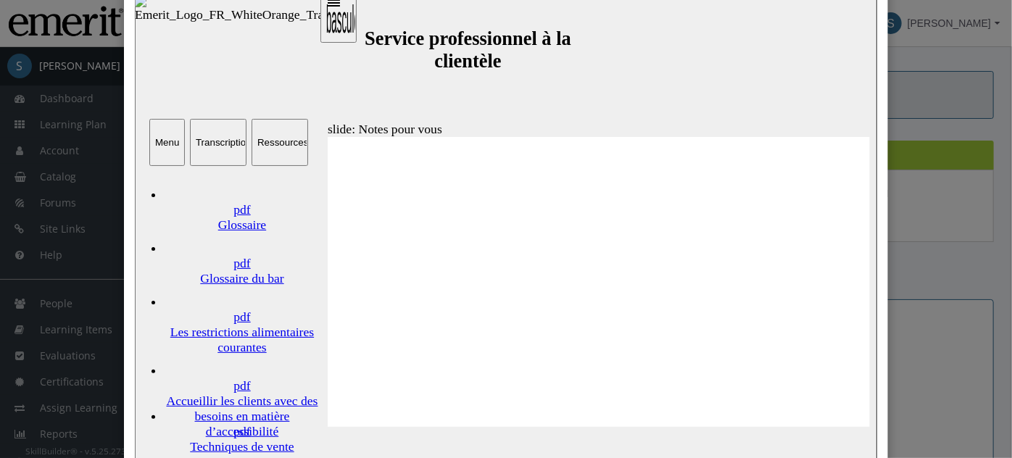
click at [245, 393] on div "Accueillir les clients avec des besoins en matière d’accessibilité" at bounding box center [241, 416] width 157 height 46
